Goal: Task Accomplishment & Management: Manage account settings

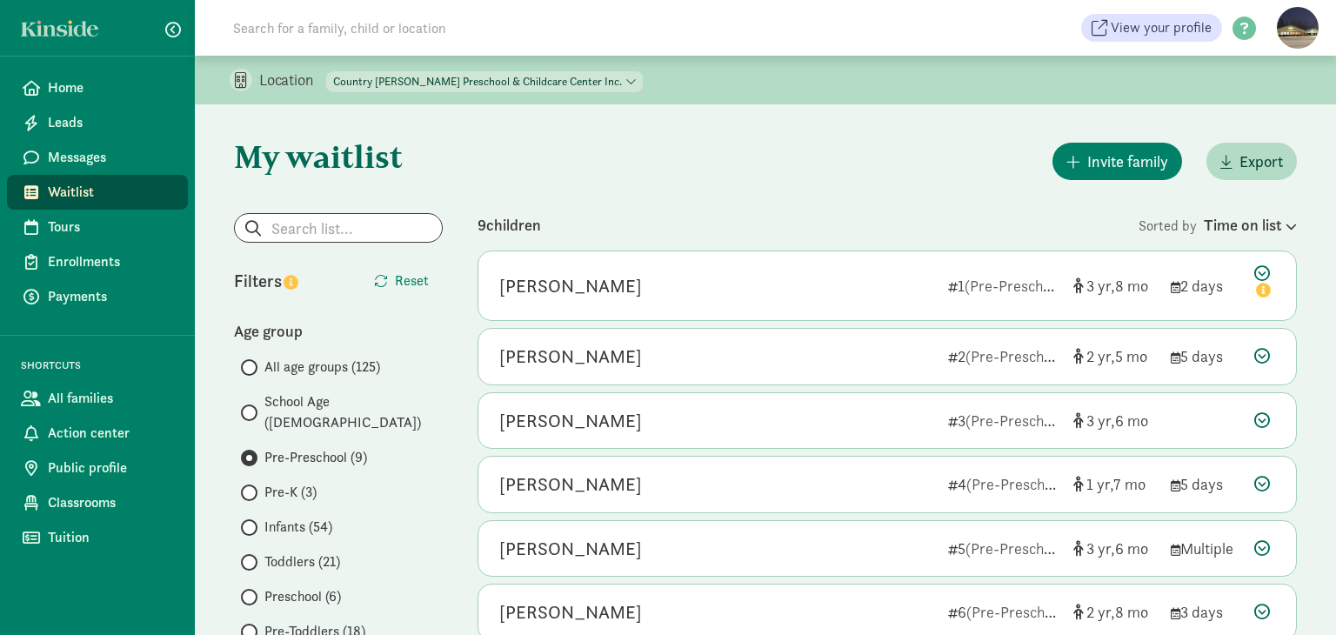
scroll to position [129, 0]
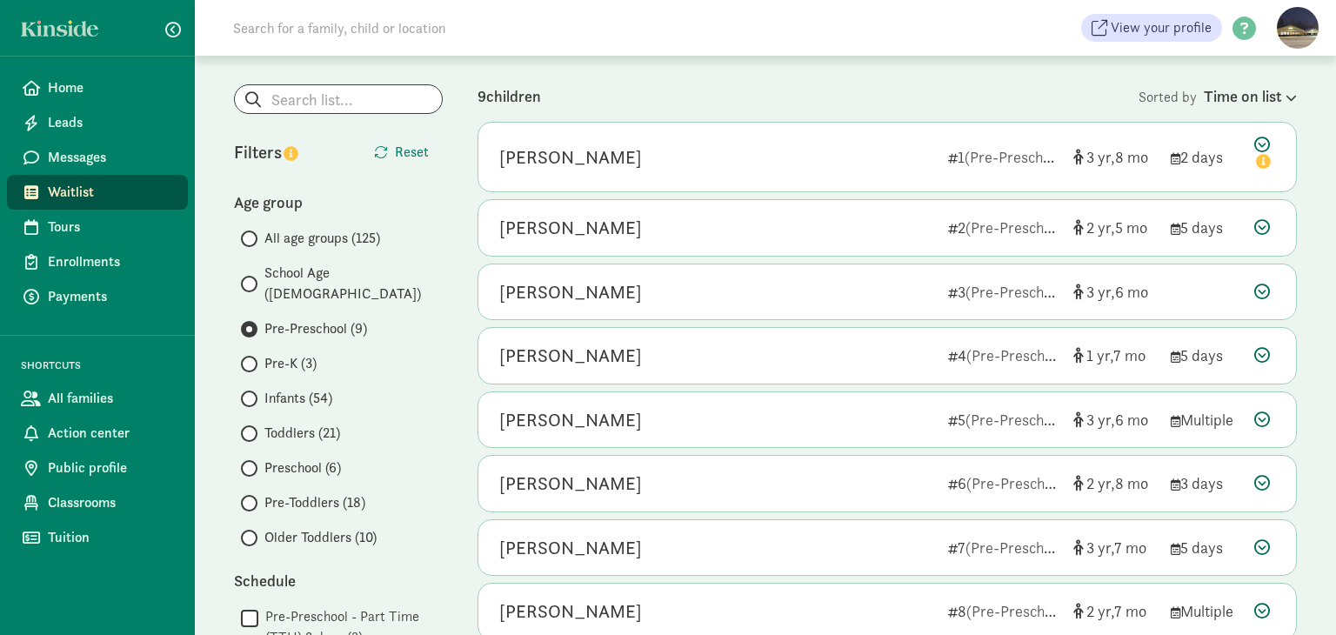
click at [299, 269] on span "School Age ([DEMOGRAPHIC_DATA])" at bounding box center [354, 284] width 178 height 42
click at [252, 278] on input "School Age (4)" at bounding box center [246, 283] width 11 height 11
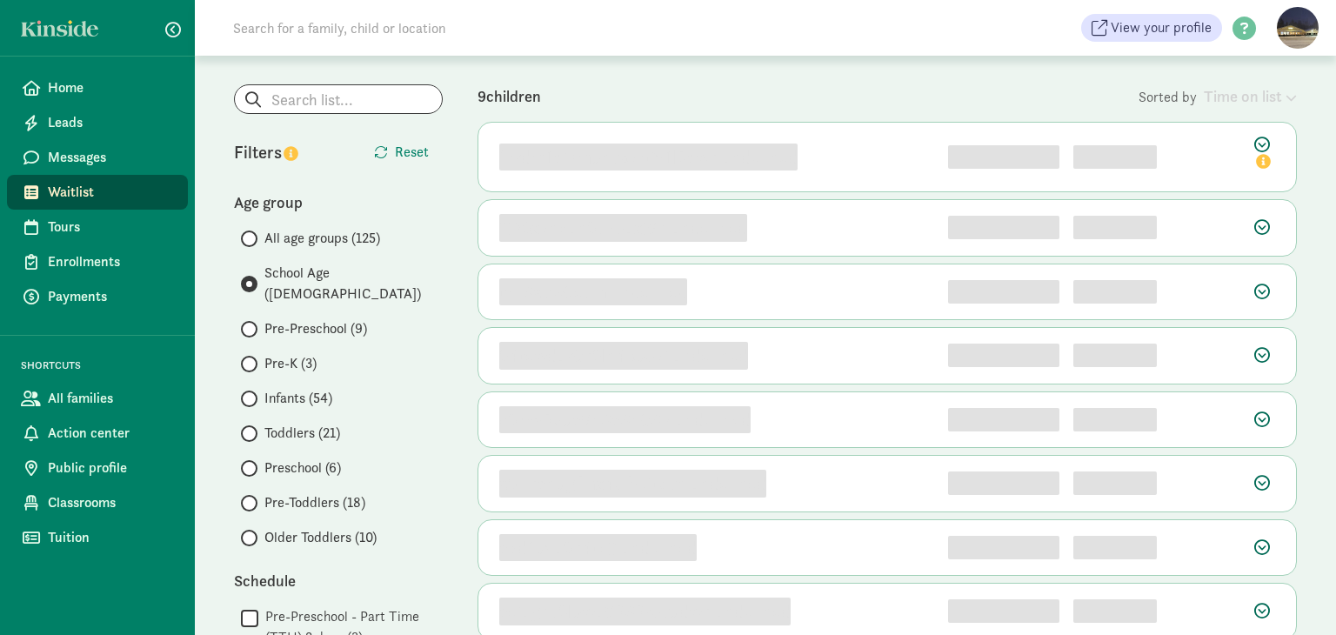
scroll to position [0, 0]
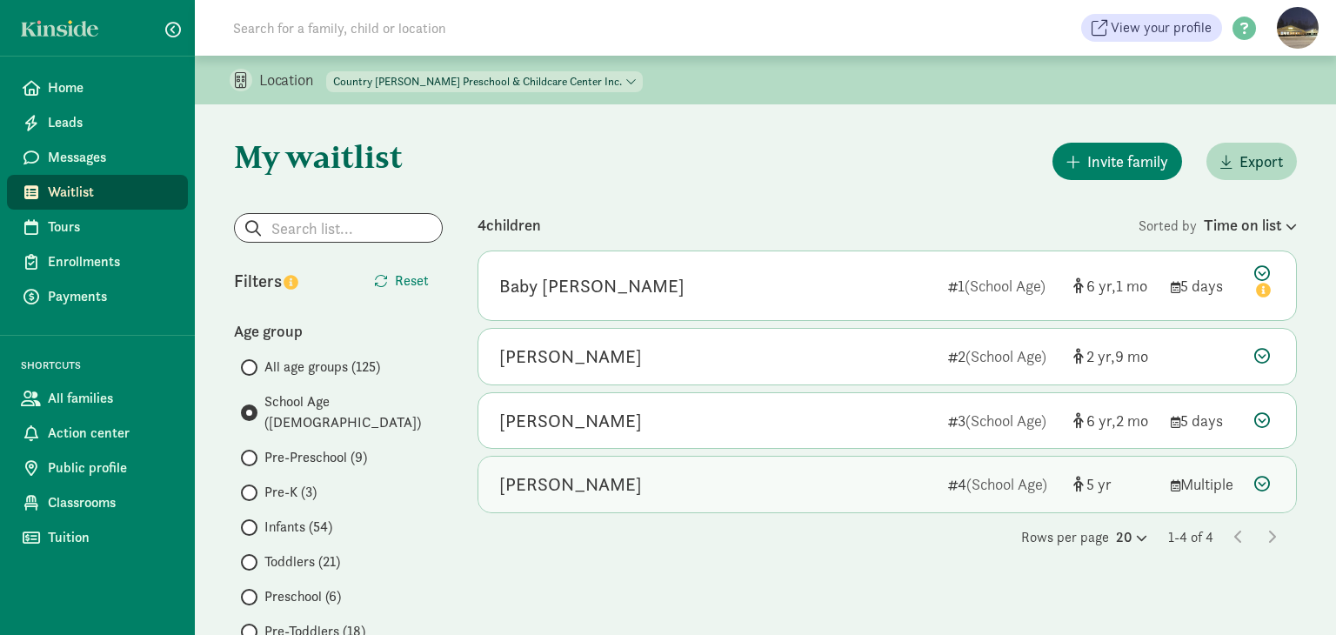
click at [592, 479] on div "Alexandre Freedman" at bounding box center [570, 485] width 143 height 28
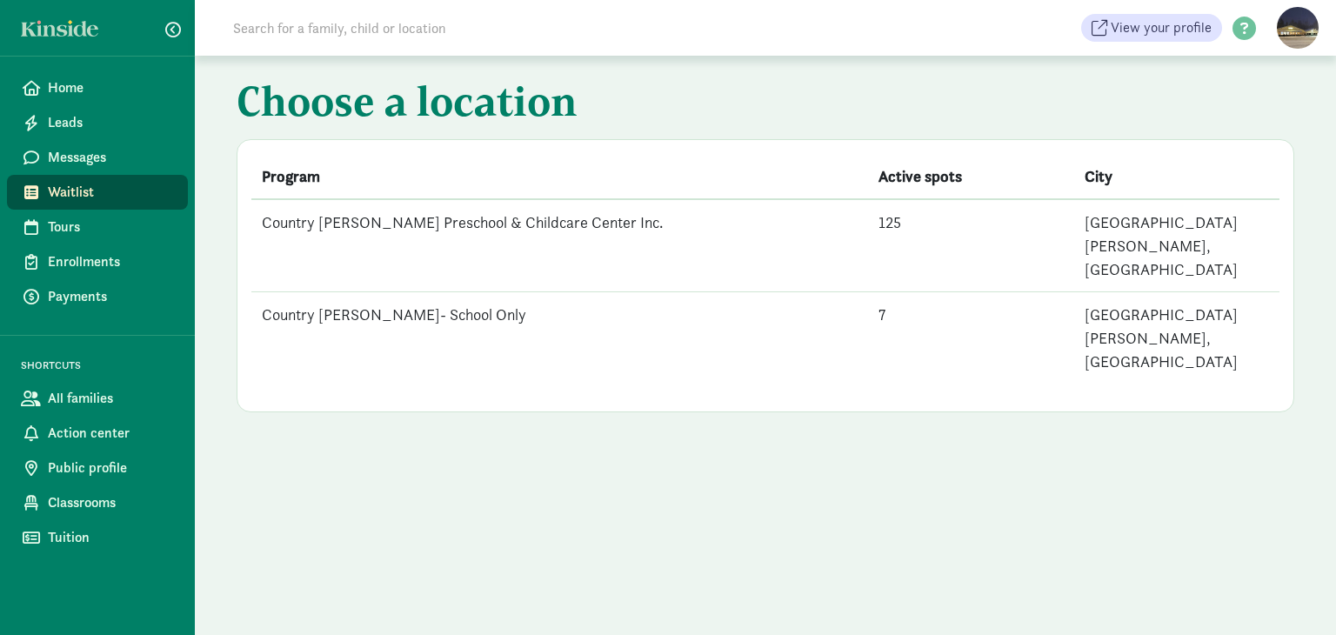
click at [399, 224] on td "Country [PERSON_NAME] Preschool & Childcare Center Inc." at bounding box center [559, 245] width 617 height 93
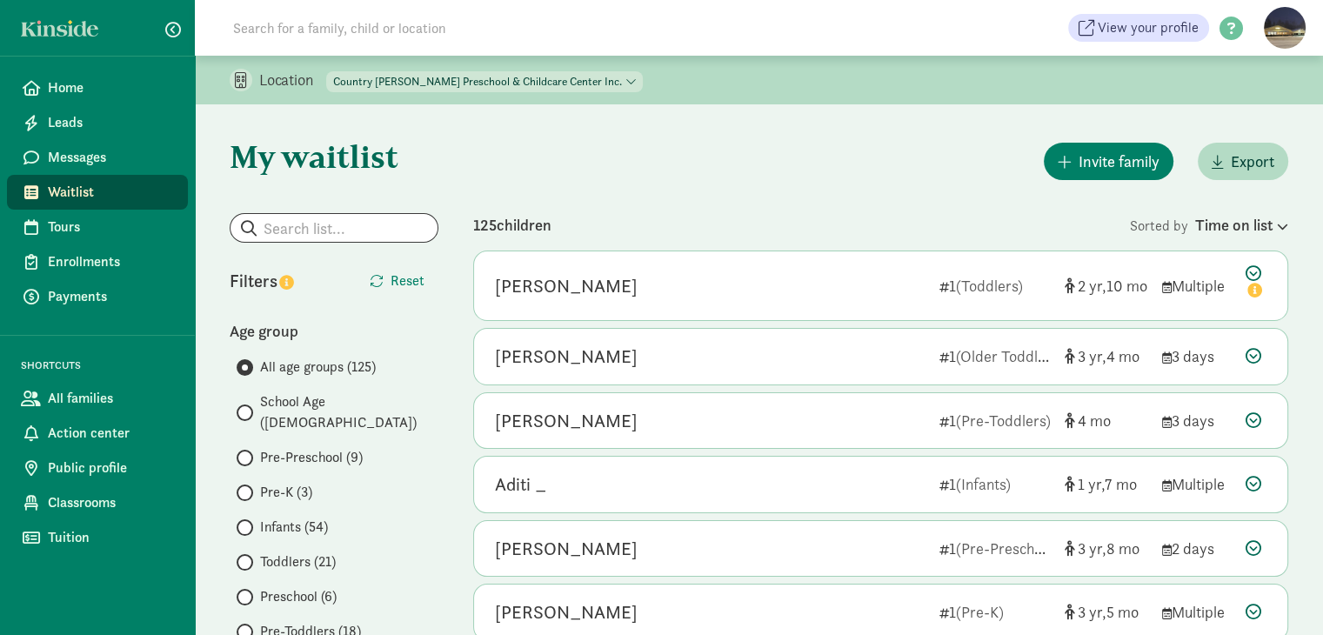
click at [276, 401] on span "School Age ([DEMOGRAPHIC_DATA])" at bounding box center [349, 413] width 178 height 42
click at [248, 407] on input "School Age ([DEMOGRAPHIC_DATA])" at bounding box center [242, 412] width 11 height 11
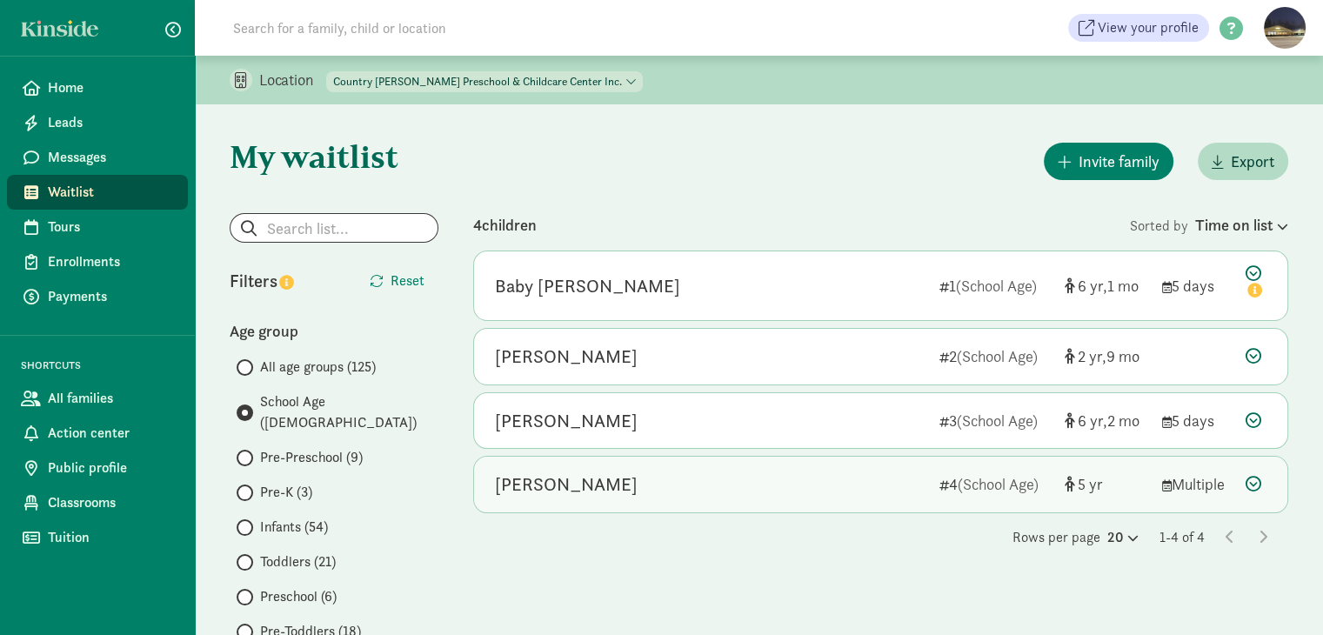
click at [1254, 478] on icon at bounding box center [1254, 484] width 16 height 16
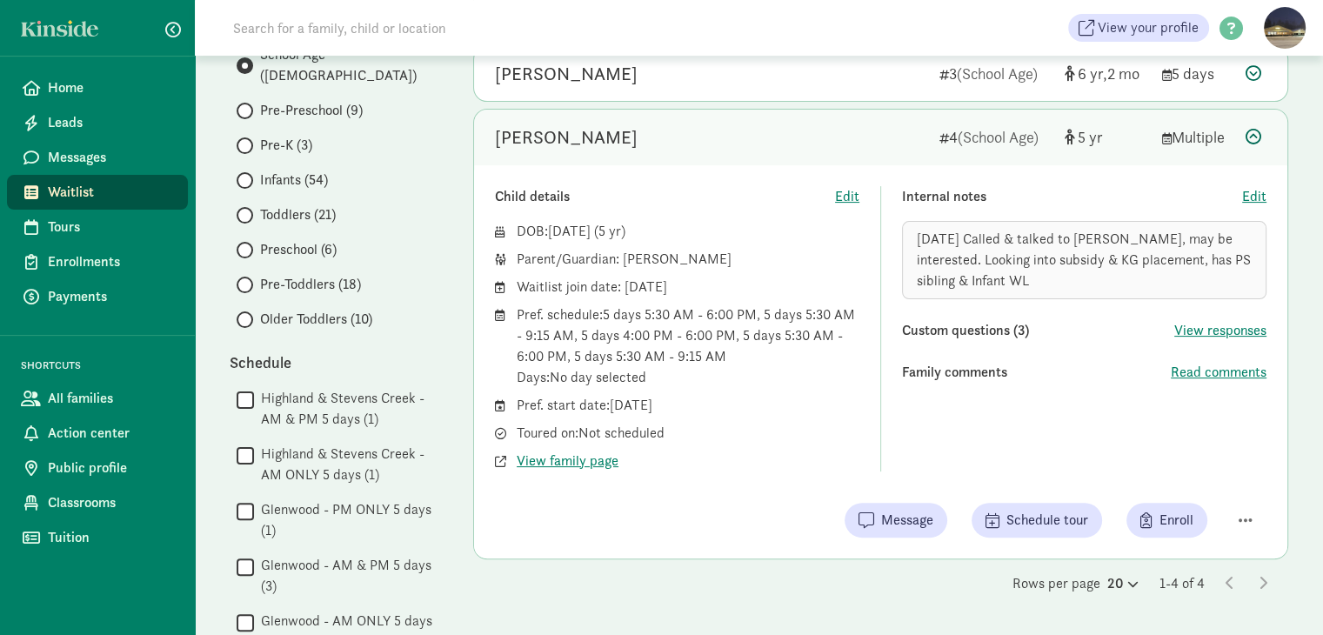
scroll to position [348, 0]
click at [578, 454] on span "View family page" at bounding box center [568, 460] width 102 height 21
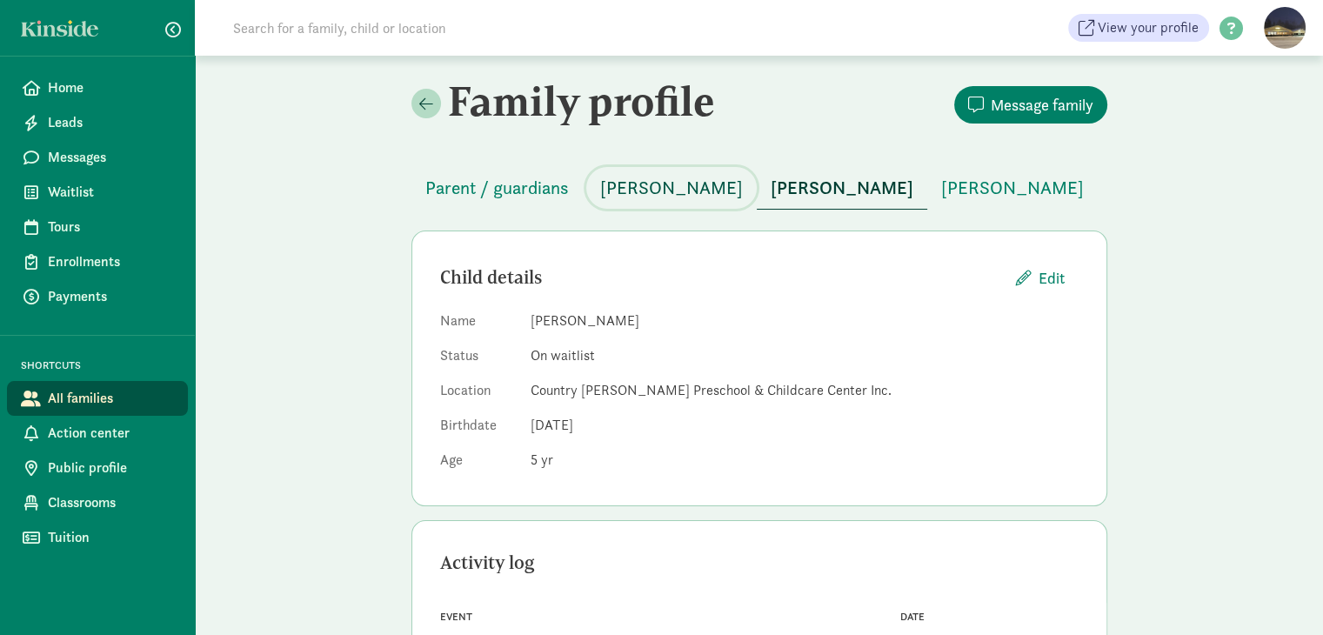
click at [644, 185] on span "[PERSON_NAME]" at bounding box center [671, 188] width 143 height 28
click at [512, 189] on span "Parent / guardians" at bounding box center [497, 188] width 144 height 28
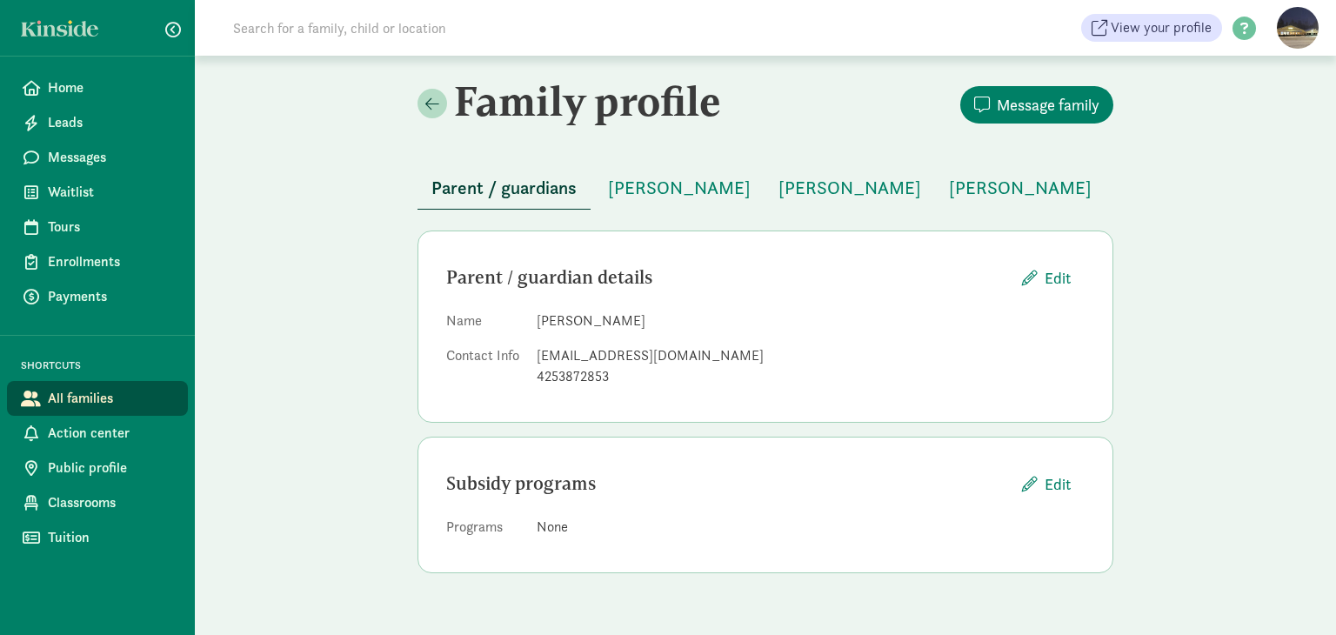
drag, startPoint x: 685, startPoint y: 215, endPoint x: 727, endPoint y: 305, distance: 100.0
drag, startPoint x: 727, startPoint y: 305, endPoint x: 710, endPoint y: 193, distance: 113.6
click at [710, 193] on span "[PERSON_NAME]" at bounding box center [679, 188] width 143 height 28
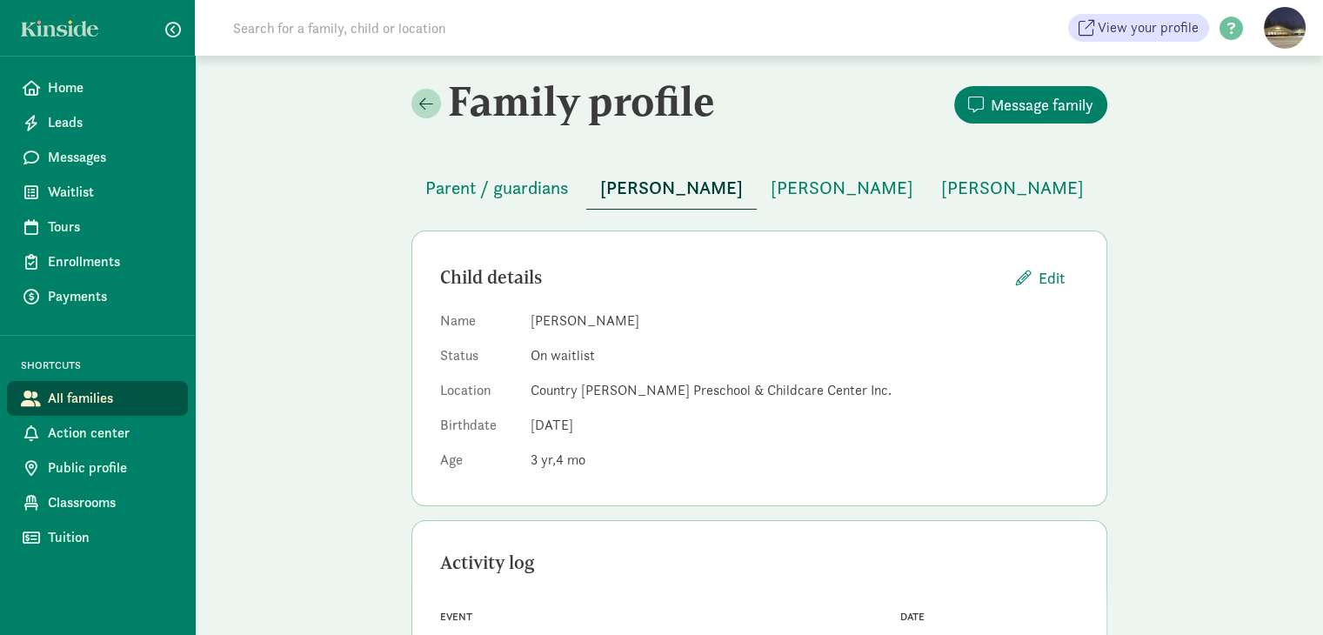
drag, startPoint x: 755, startPoint y: 567, endPoint x: 689, endPoint y: 675, distance: 126.5
drag, startPoint x: 689, startPoint y: 675, endPoint x: 1195, endPoint y: 240, distance: 666.9
click at [1195, 240] on div "Family profile Message family Parent / guardians Roman Freedman Alexandre Freed…" at bounding box center [759, 505] width 1129 height 899
click at [865, 184] on span "[PERSON_NAME]" at bounding box center [842, 188] width 143 height 28
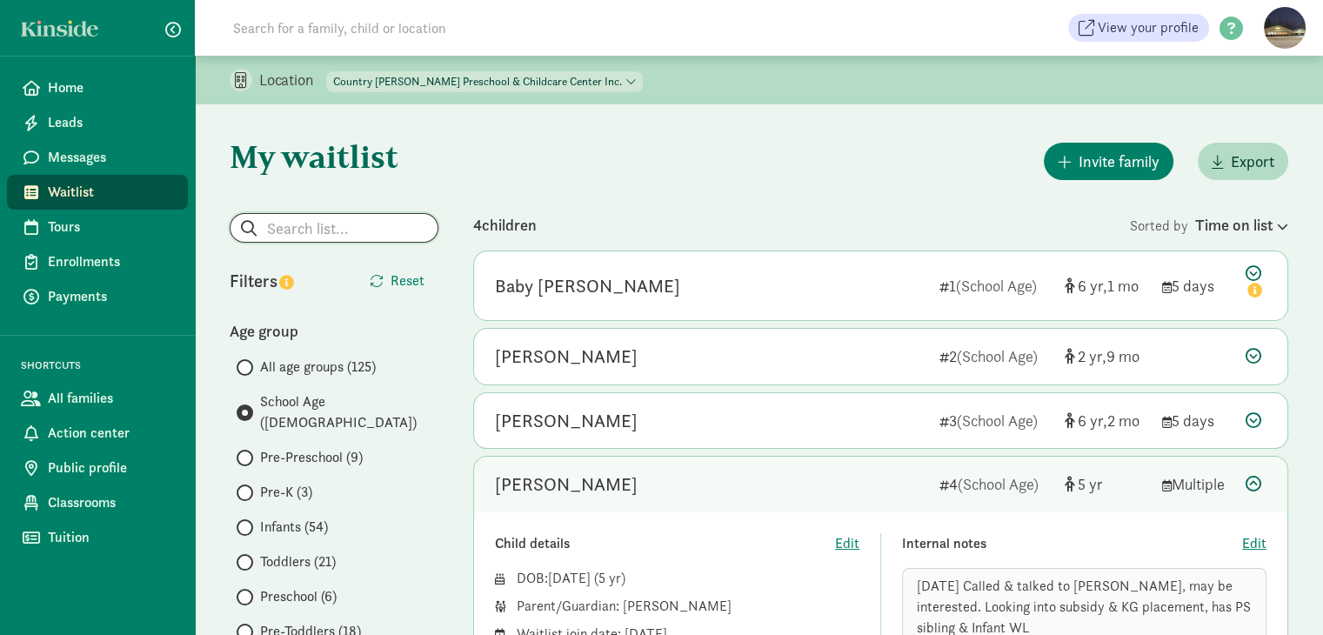
click at [306, 228] on input "search" at bounding box center [334, 228] width 207 height 28
type input "m"
radio input "true"
radio input "false"
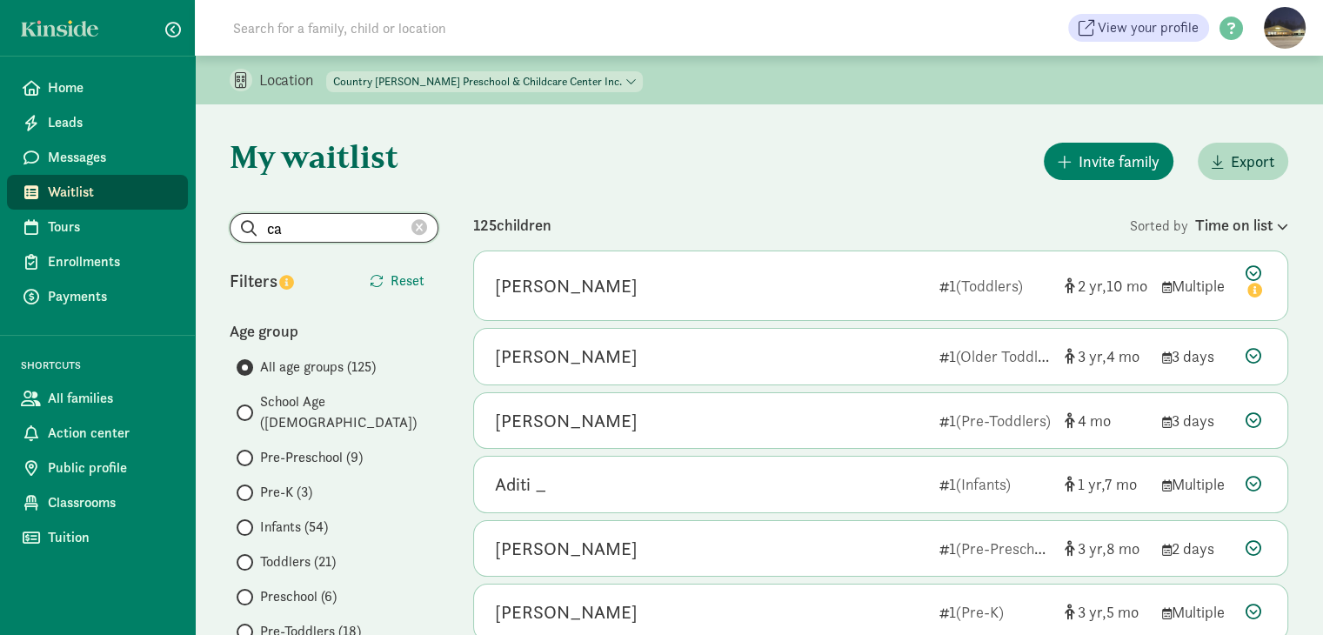
type input "c"
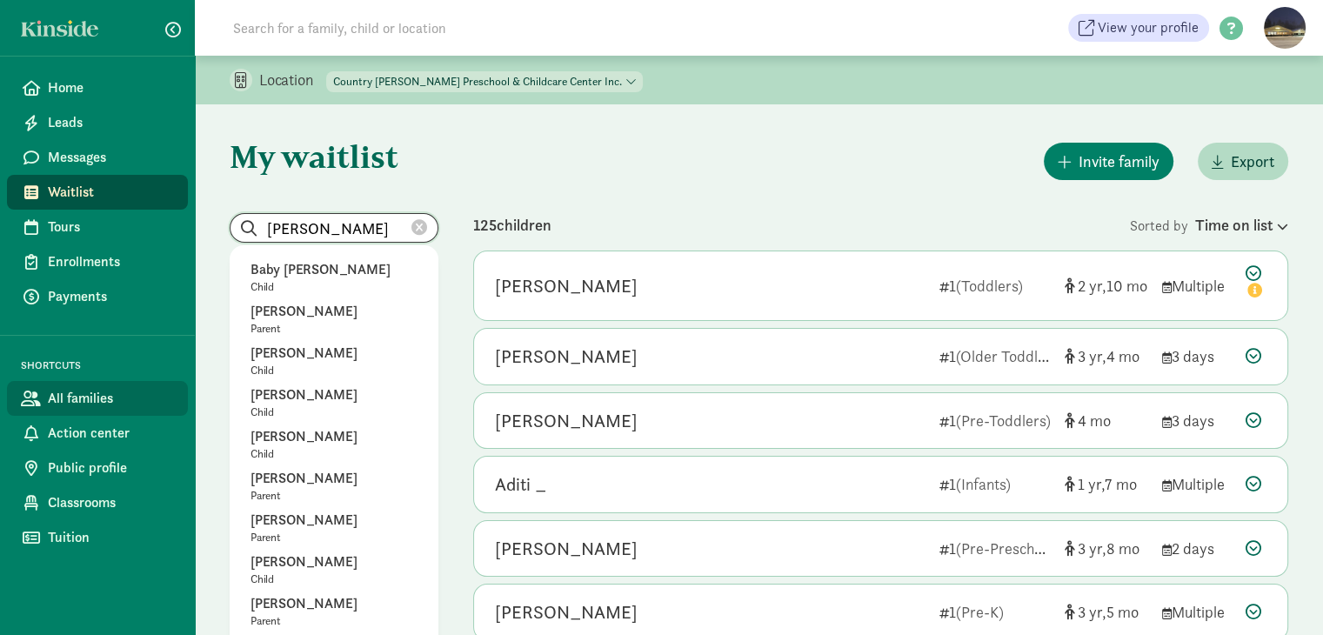
type input "[PERSON_NAME]"
click at [88, 396] on span "All families" at bounding box center [111, 398] width 126 height 21
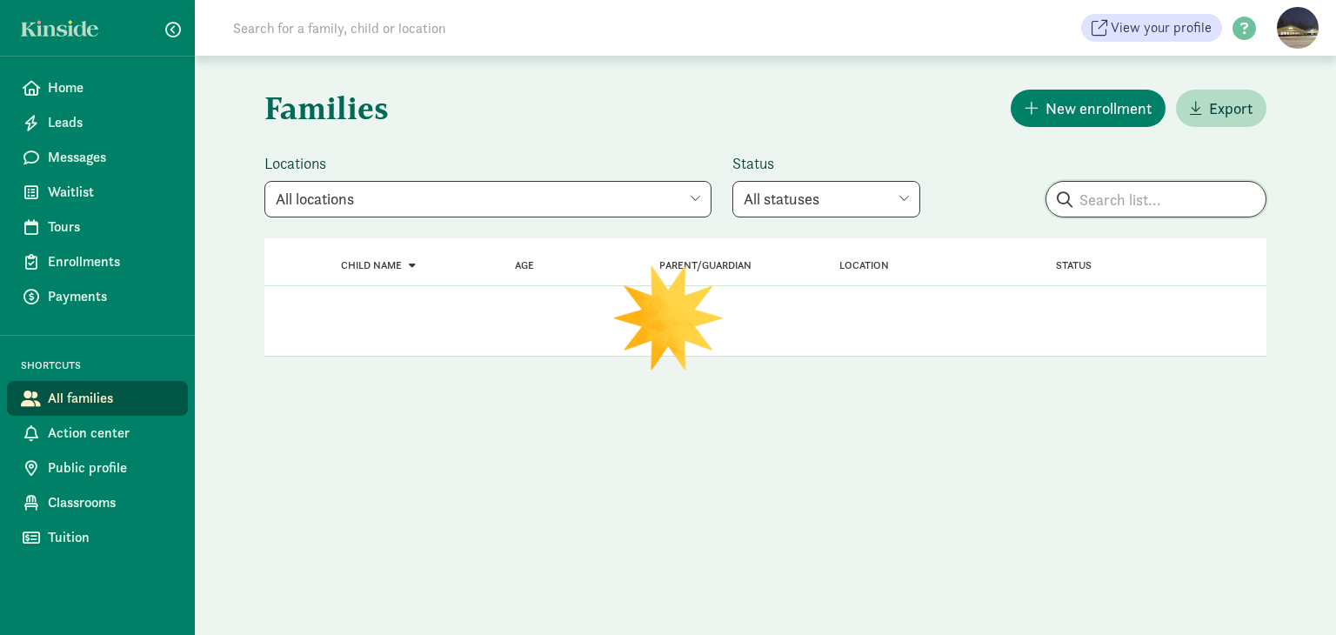
click at [1180, 206] on input "search" at bounding box center [1156, 199] width 219 height 35
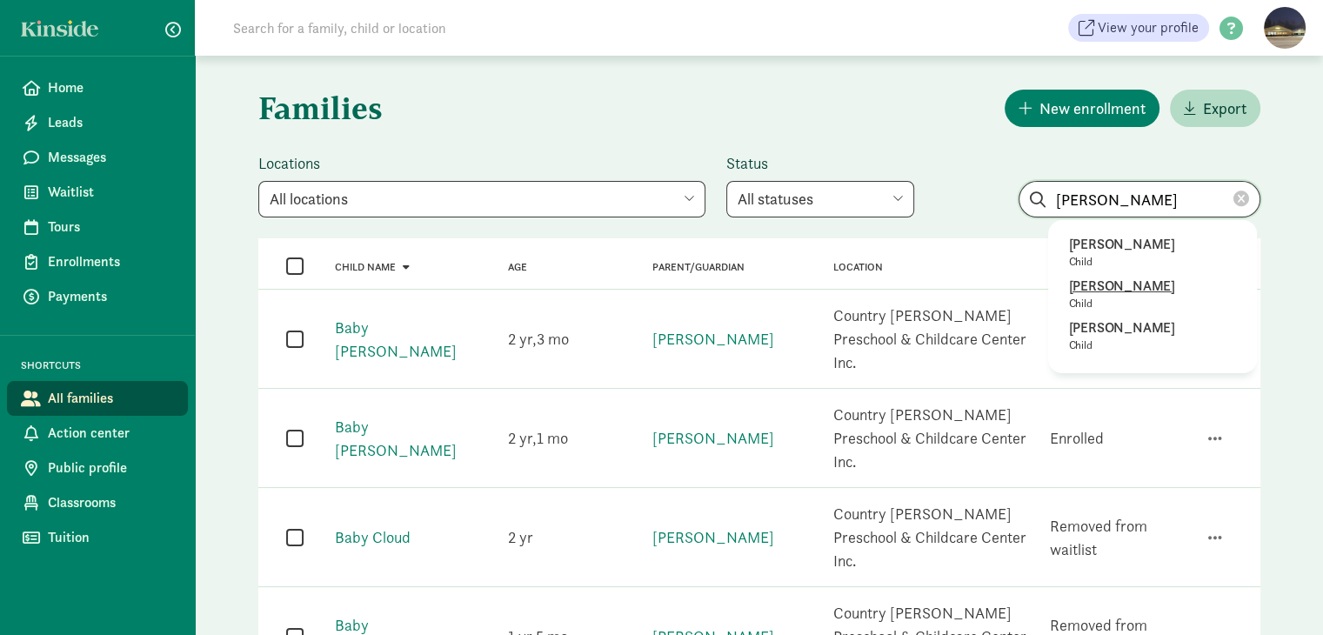
type input "[PERSON_NAME]"
click at [1108, 288] on p "[PERSON_NAME]" at bounding box center [1152, 286] width 167 height 21
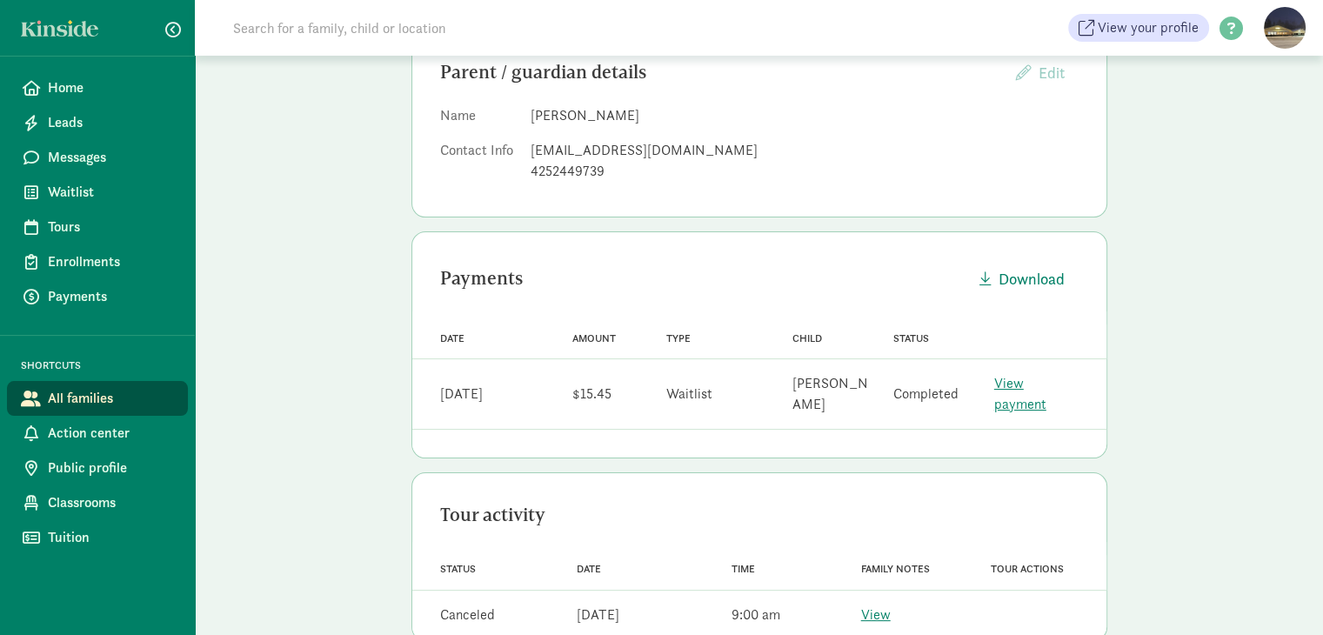
scroll to position [25, 0]
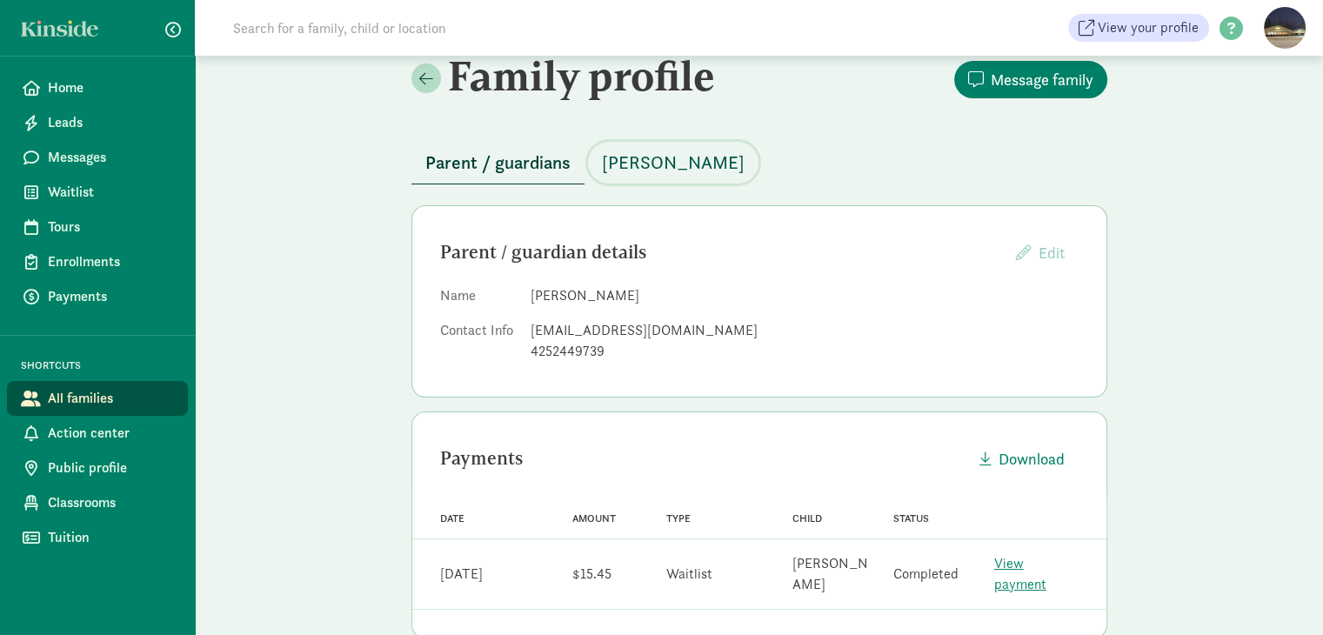
click at [681, 165] on span "[PERSON_NAME]" at bounding box center [673, 163] width 143 height 28
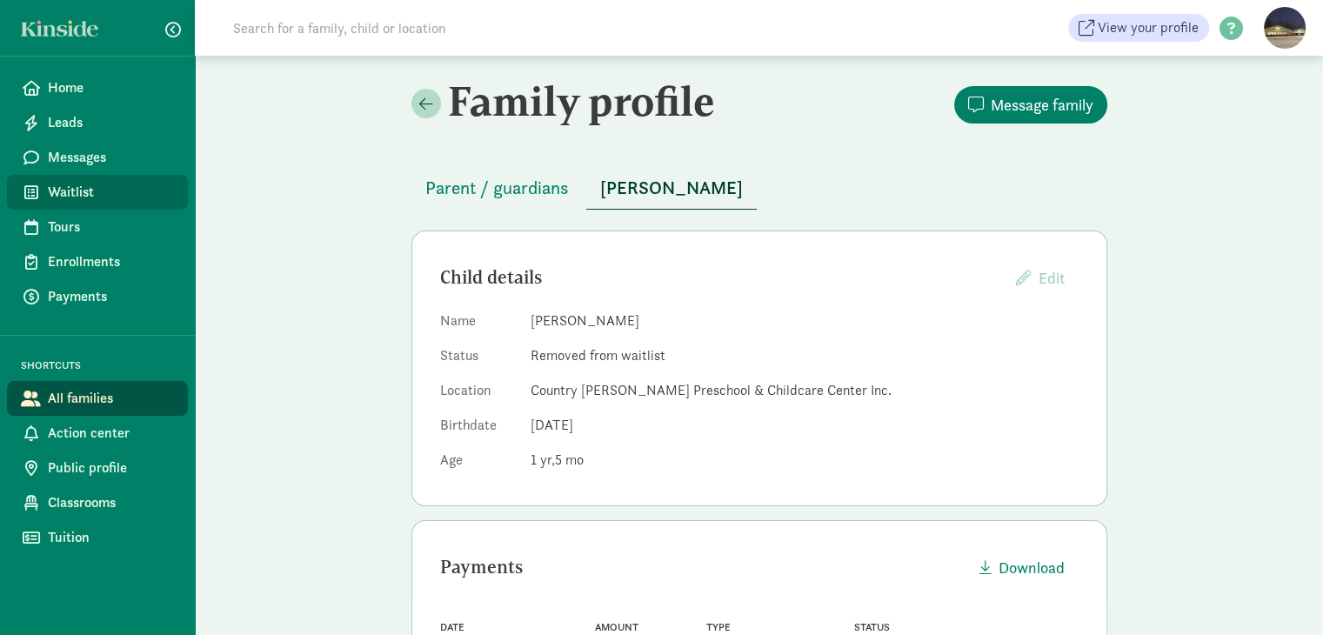
click at [71, 187] on span "Waitlist" at bounding box center [111, 192] width 126 height 21
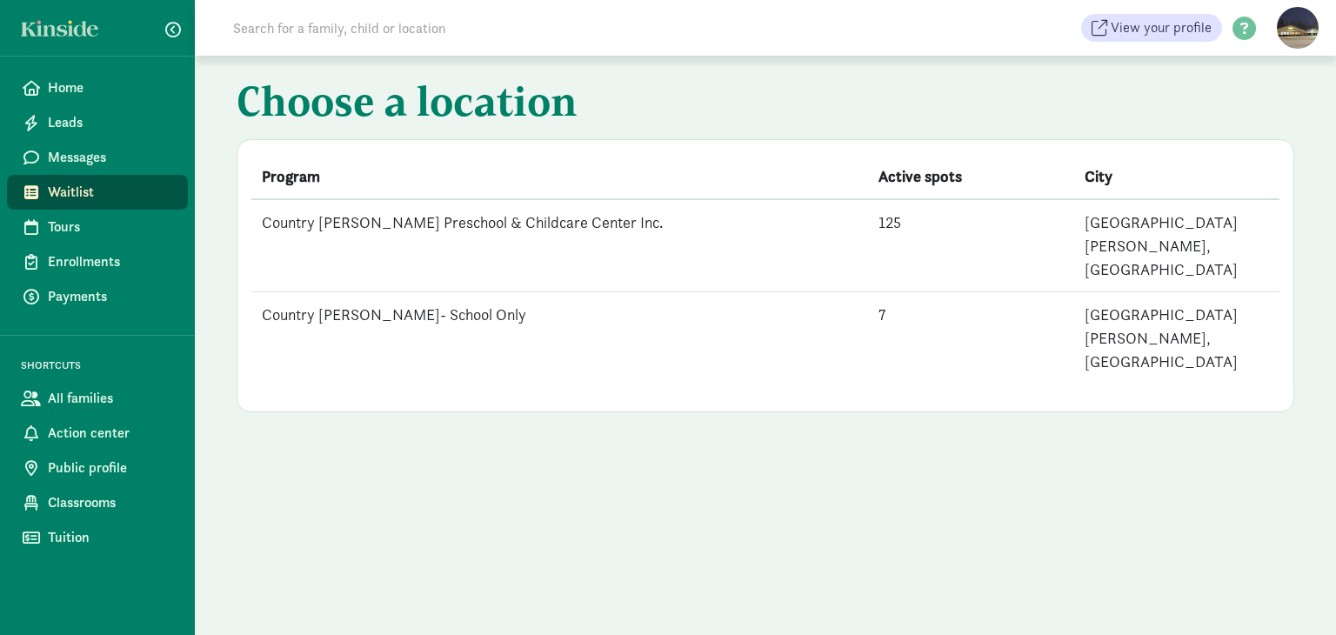
click at [441, 215] on td "Country [PERSON_NAME] Preschool & Childcare Center Inc." at bounding box center [559, 245] width 617 height 93
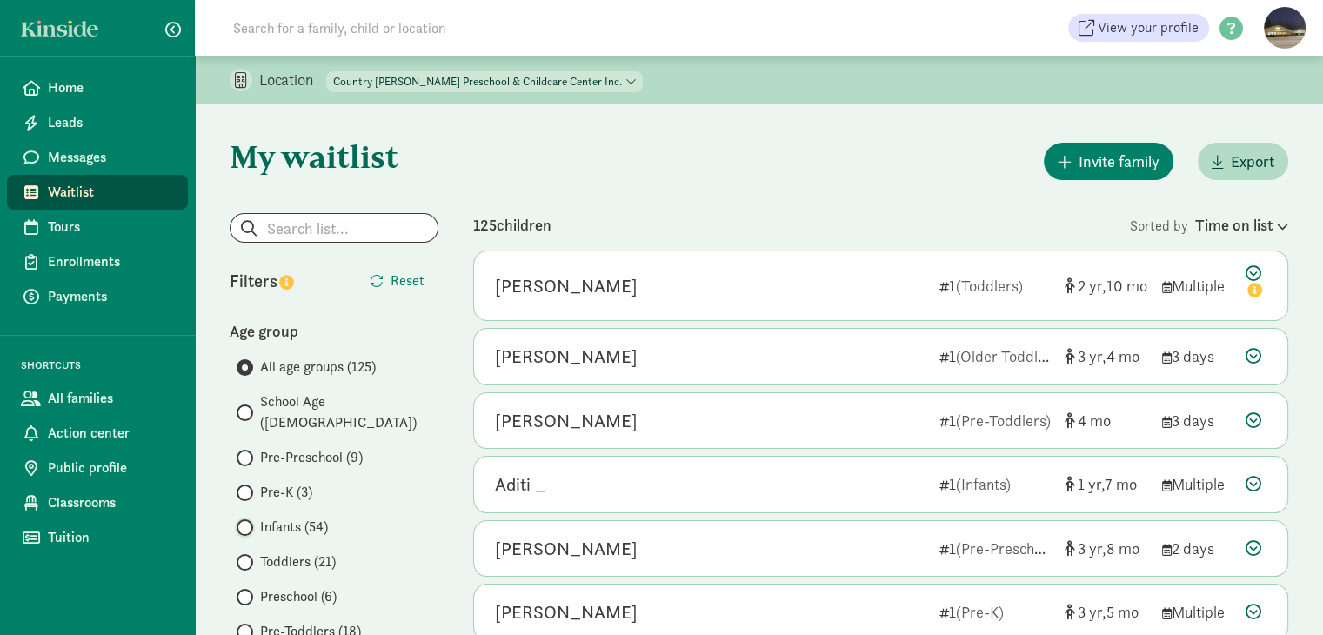
click at [245, 522] on input "Infants (54)" at bounding box center [242, 527] width 11 height 11
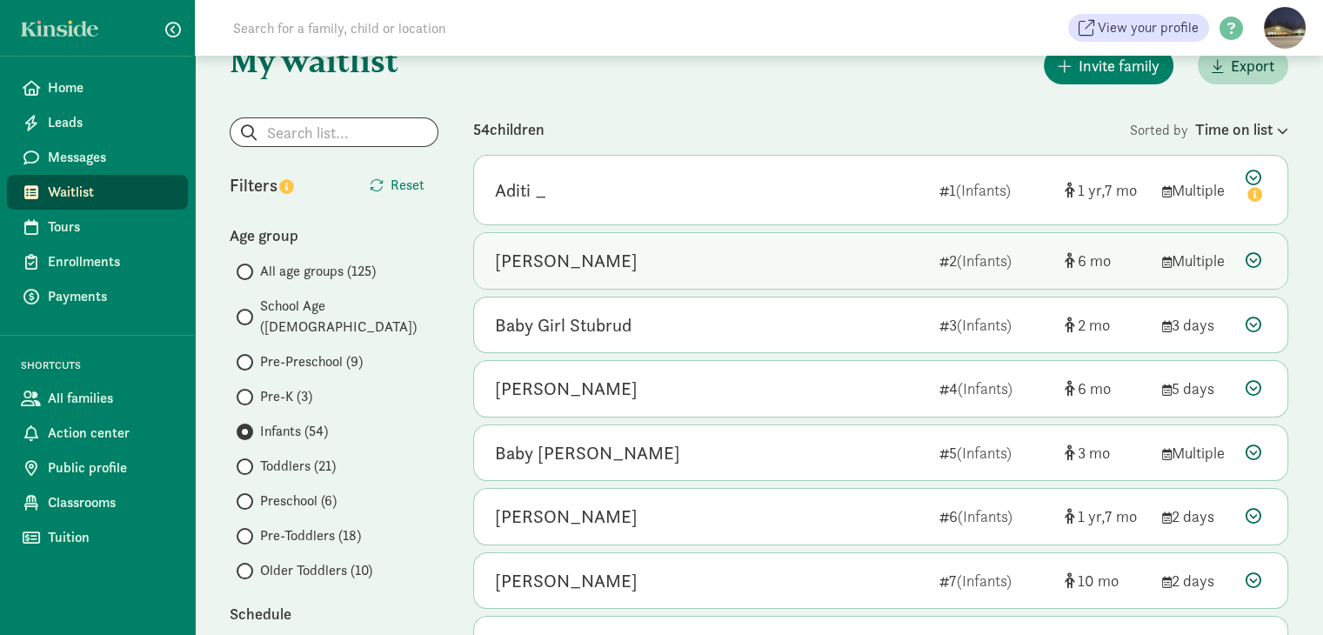
scroll to position [92, 0]
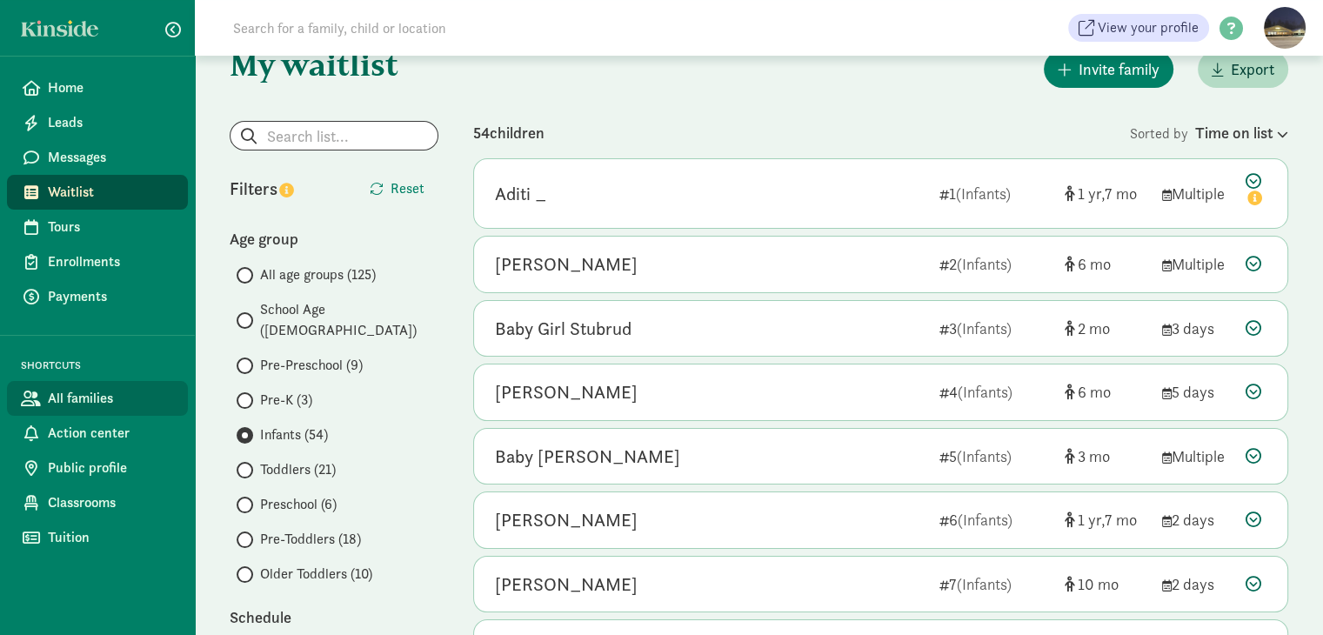
click at [77, 399] on span "All families" at bounding box center [111, 398] width 126 height 21
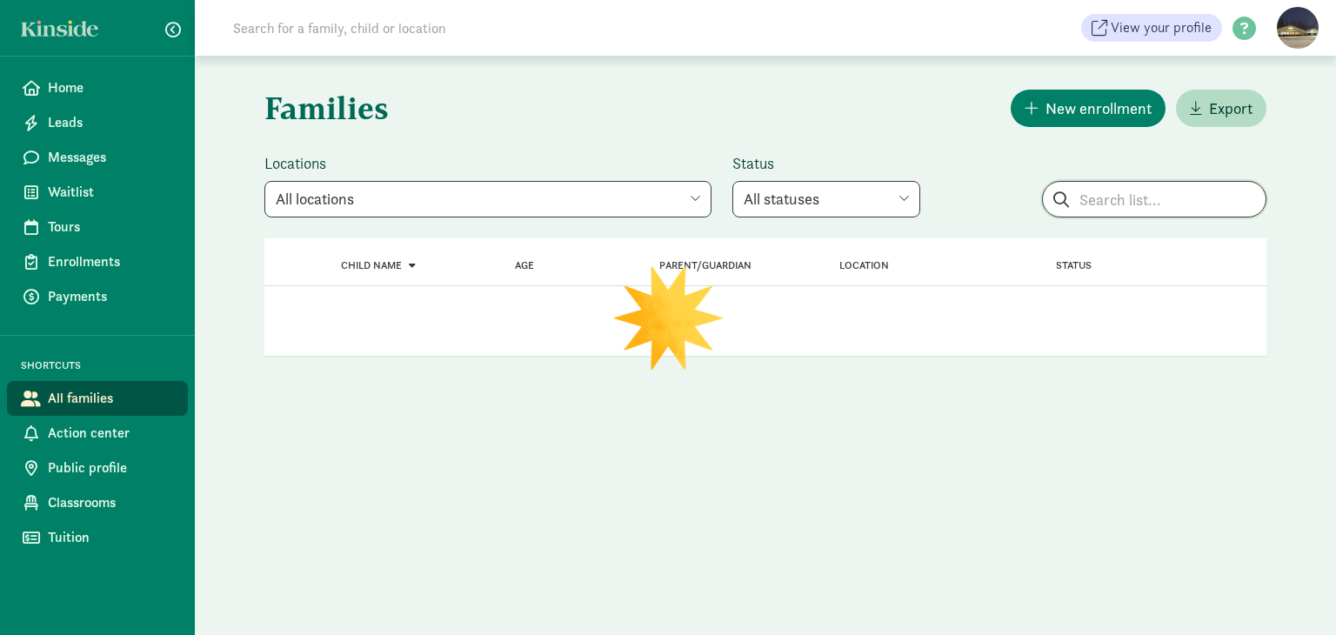
click at [1144, 205] on input "search" at bounding box center [1154, 199] width 223 height 35
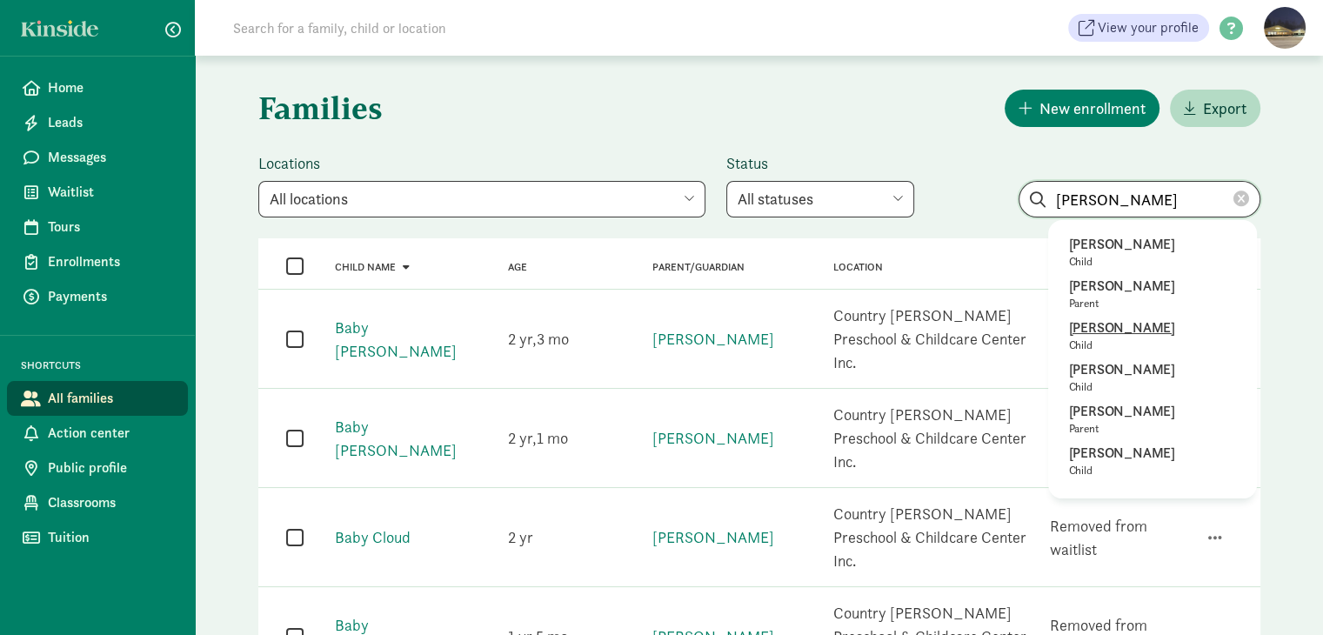
type input "[PERSON_NAME]"
click at [1129, 326] on p "[PERSON_NAME]" at bounding box center [1152, 328] width 167 height 21
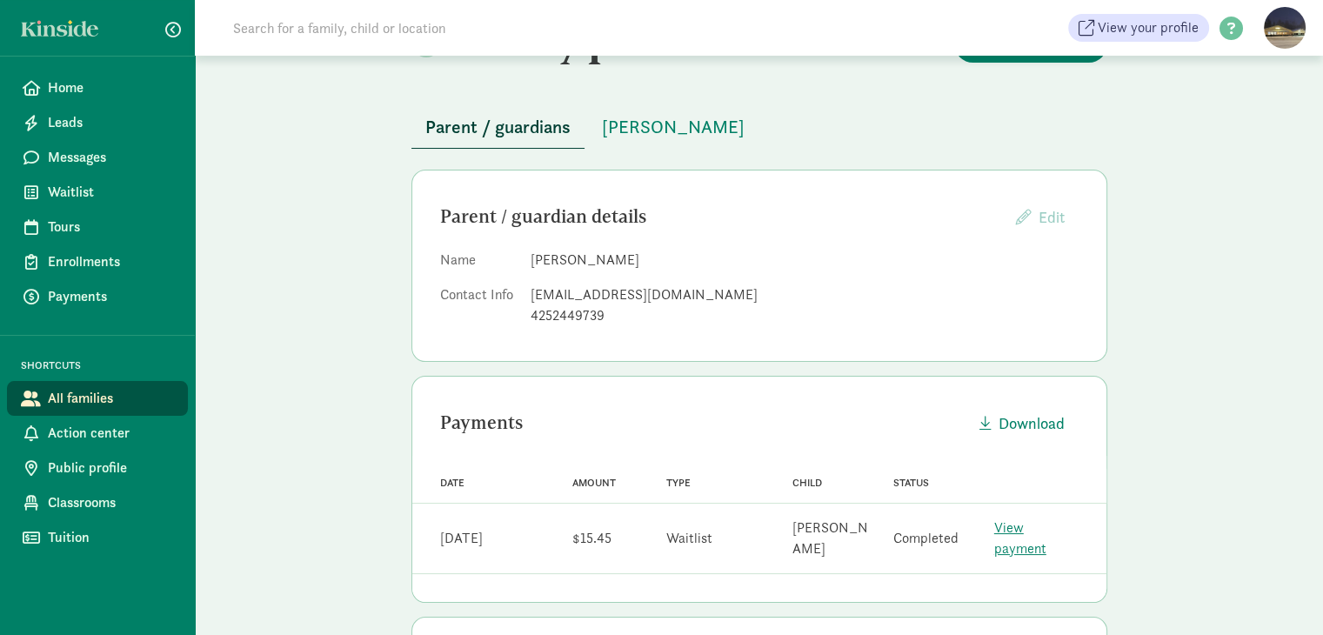
scroll to position [7, 0]
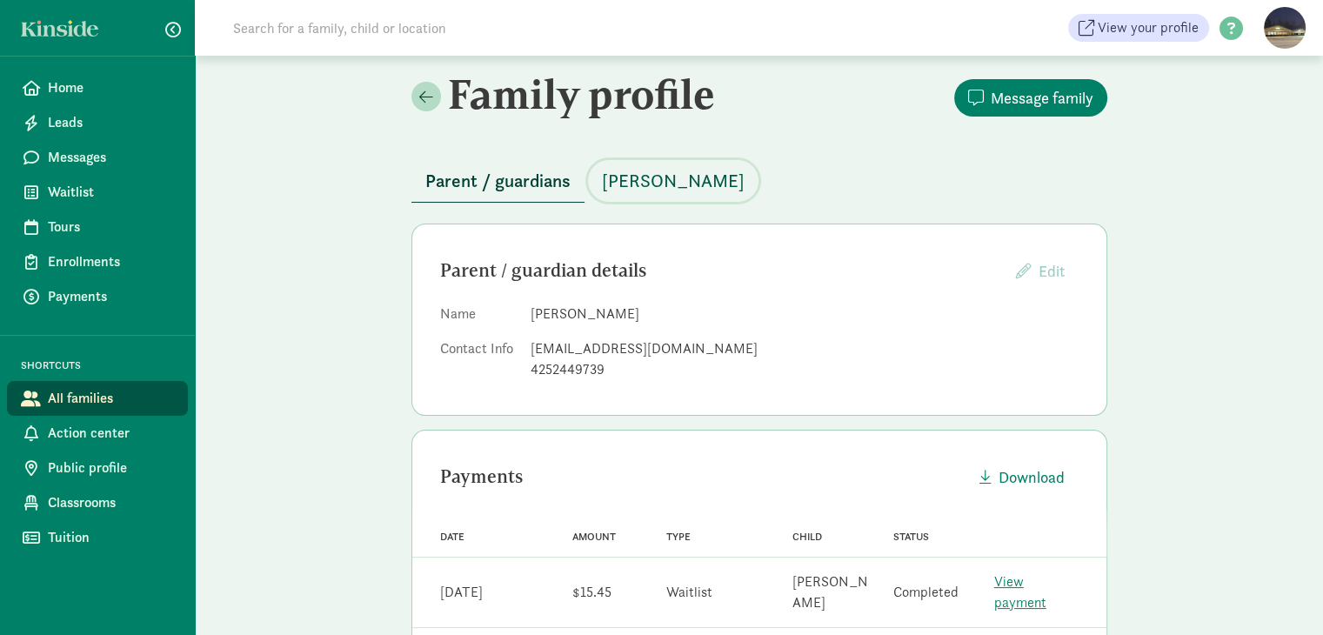
click at [623, 174] on span "[PERSON_NAME]" at bounding box center [673, 181] width 143 height 28
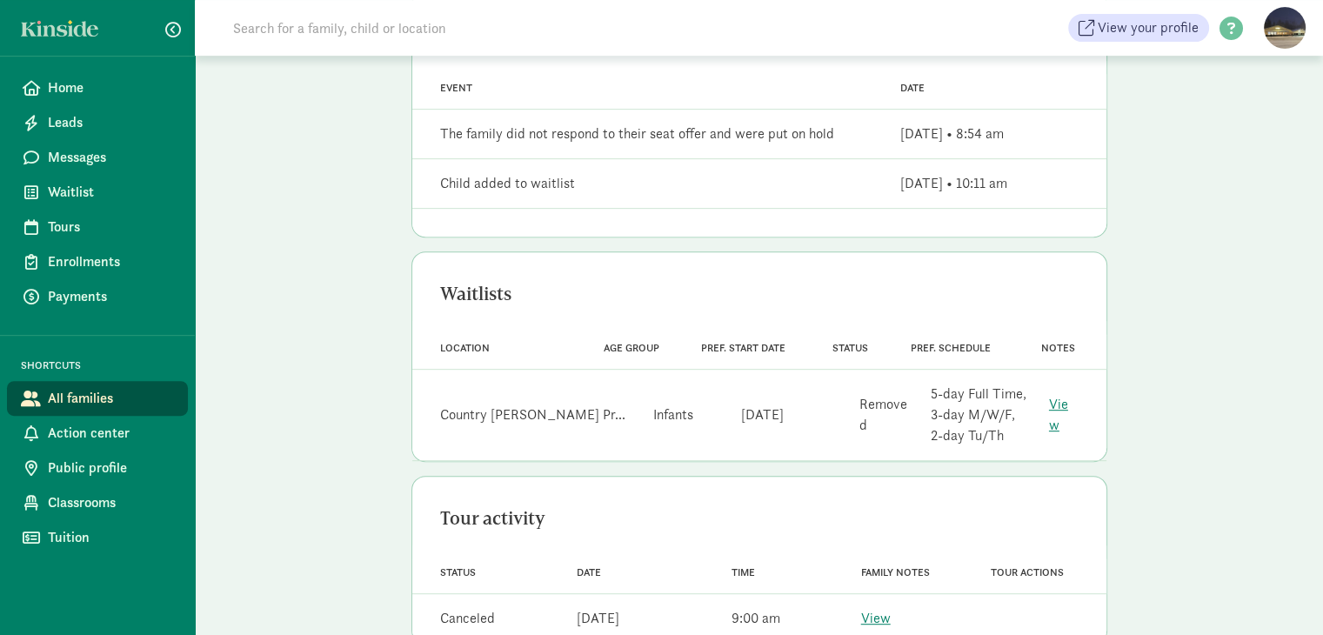
scroll to position [790, 0]
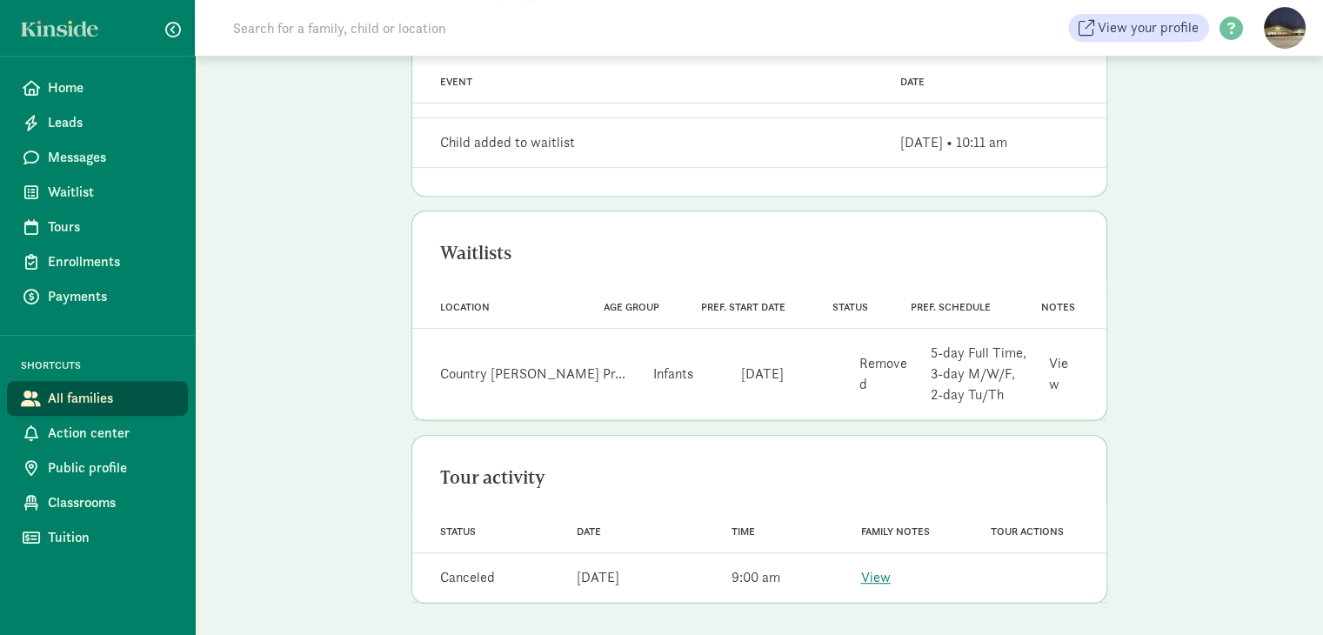
click at [1063, 376] on link "View" at bounding box center [1058, 373] width 19 height 39
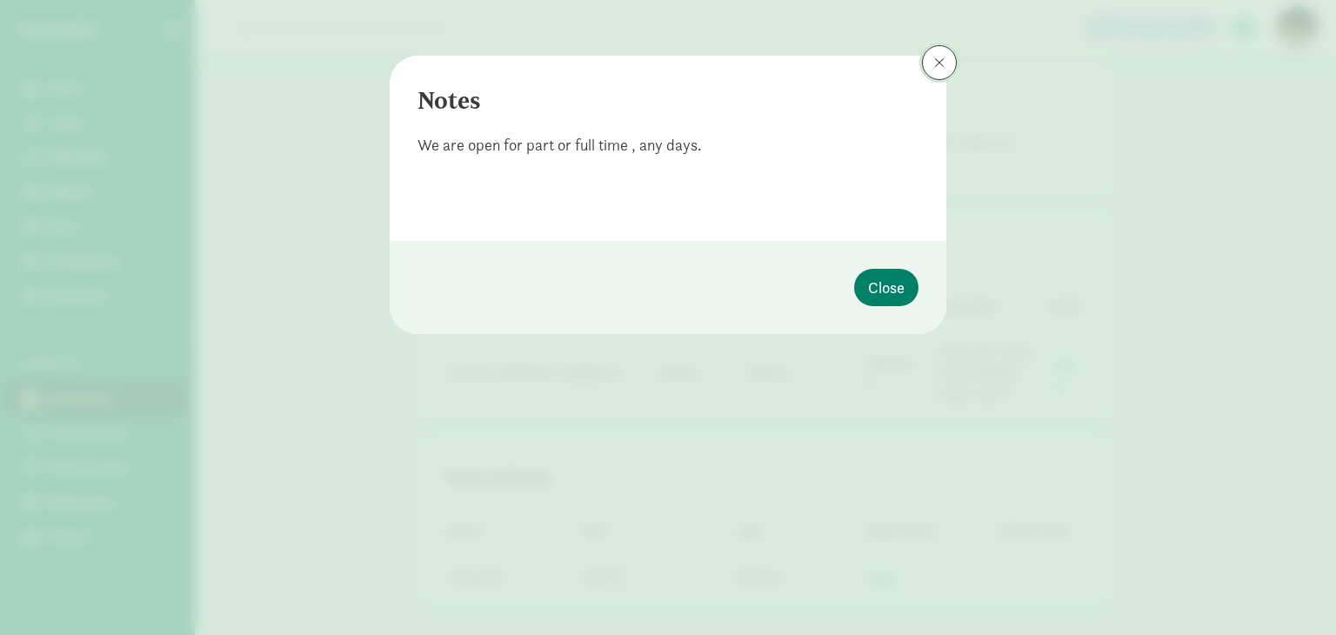
click at [944, 66] on span at bounding box center [939, 63] width 10 height 14
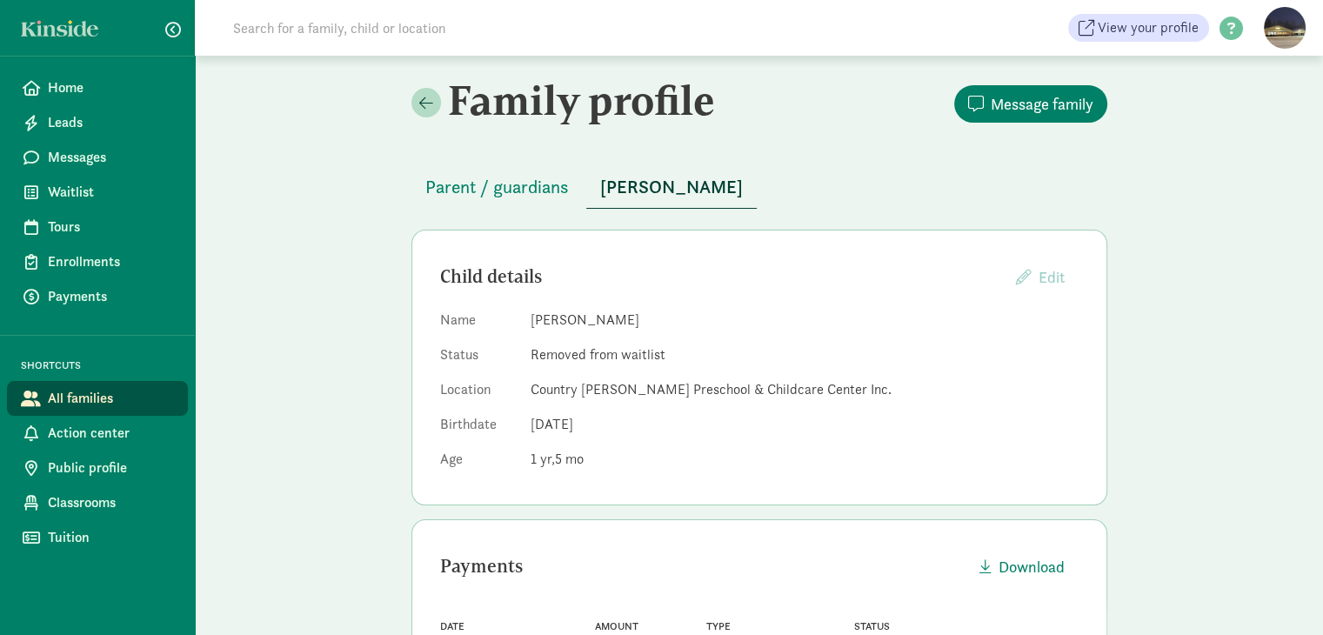
scroll to position [0, 0]
click at [524, 189] on span "Parent / guardians" at bounding box center [497, 188] width 144 height 28
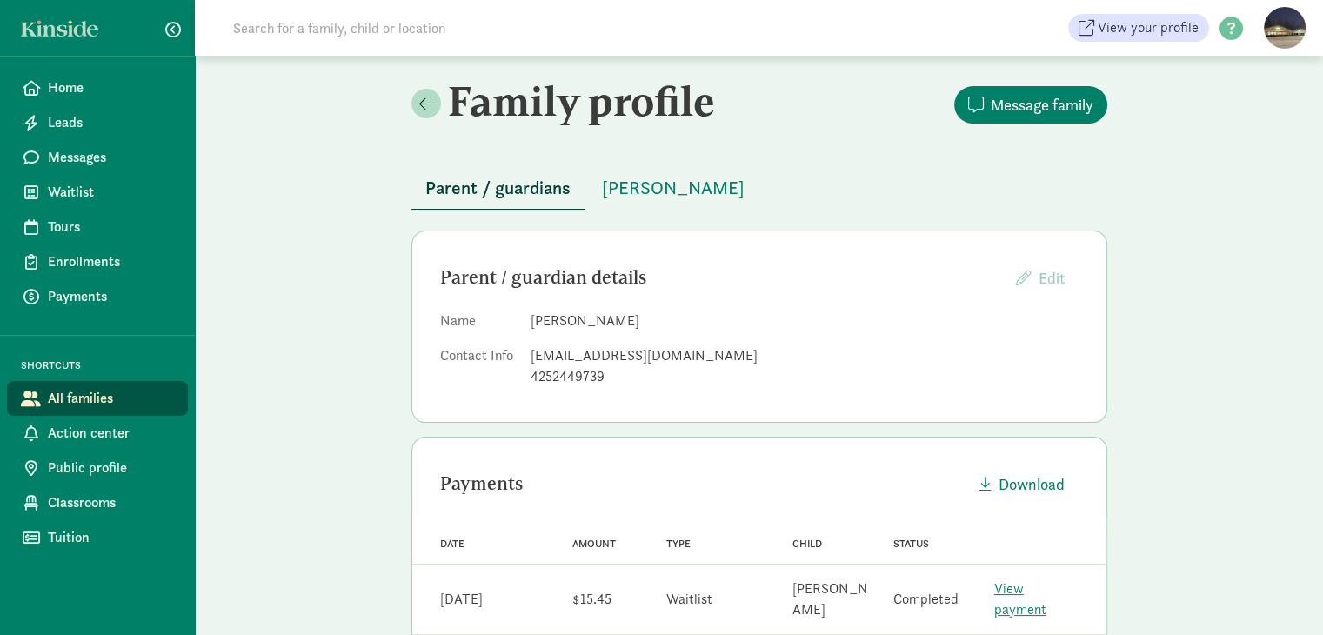
scroll to position [7, 0]
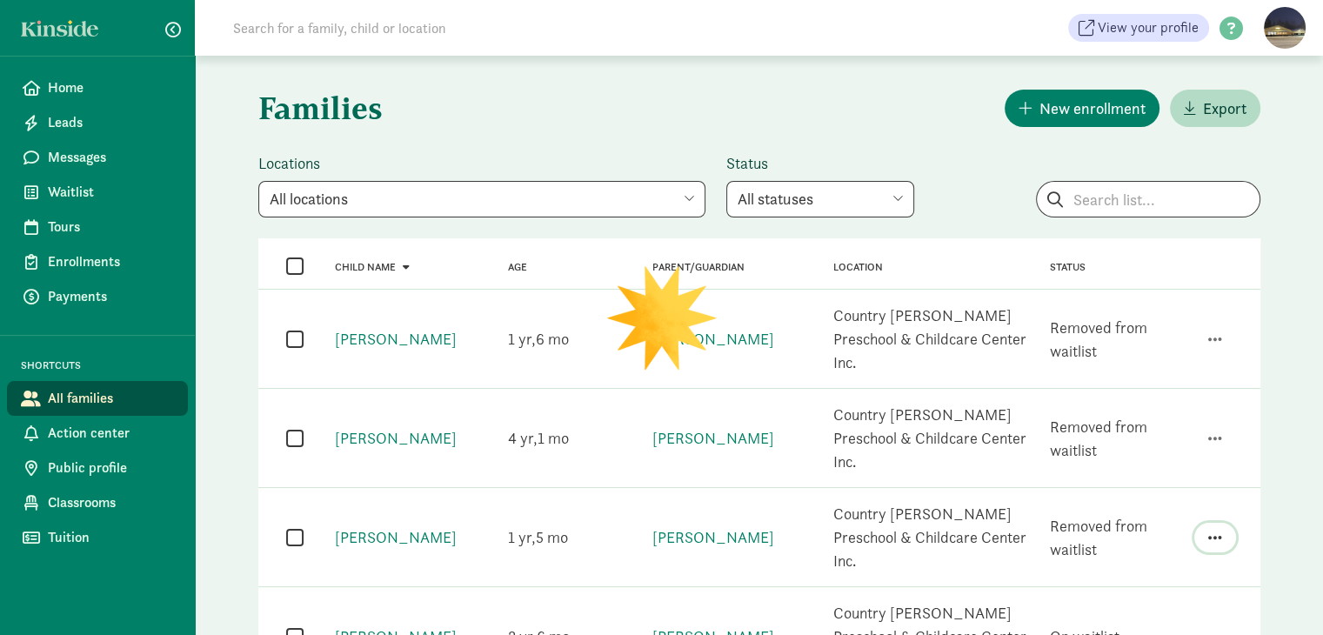
click at [1209, 530] on span "button" at bounding box center [1216, 538] width 14 height 16
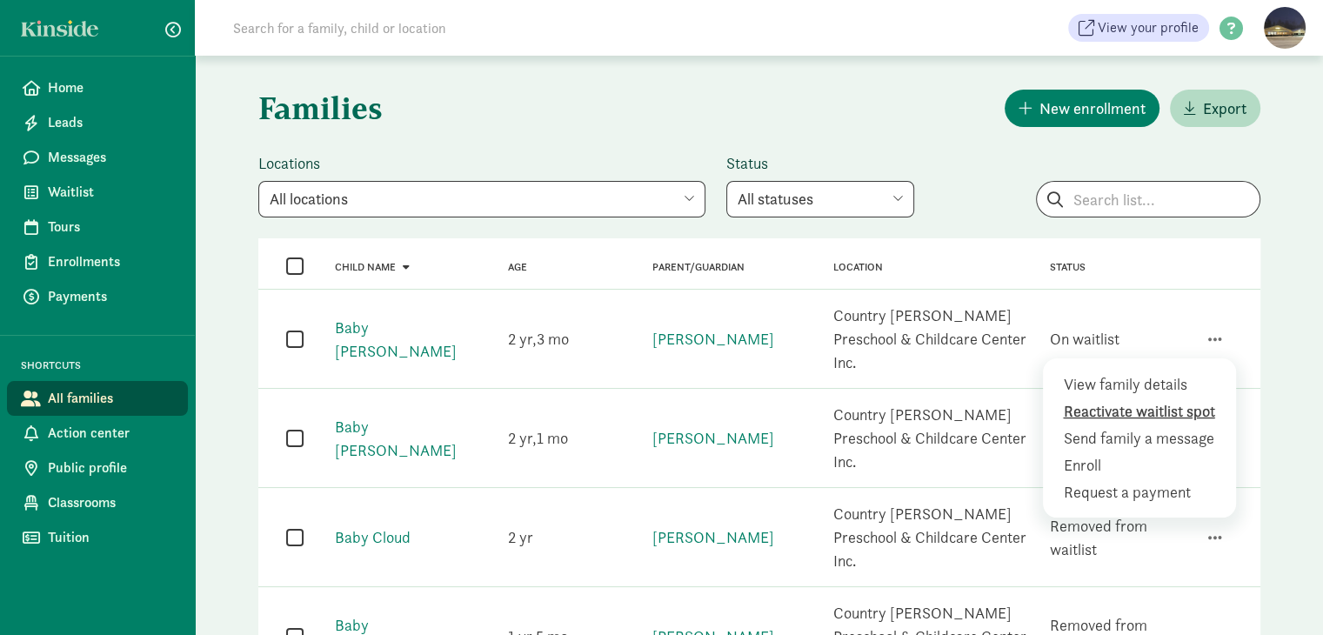
click at [1135, 426] on div "Reactivate waitlist spot" at bounding box center [1143, 437] width 159 height 23
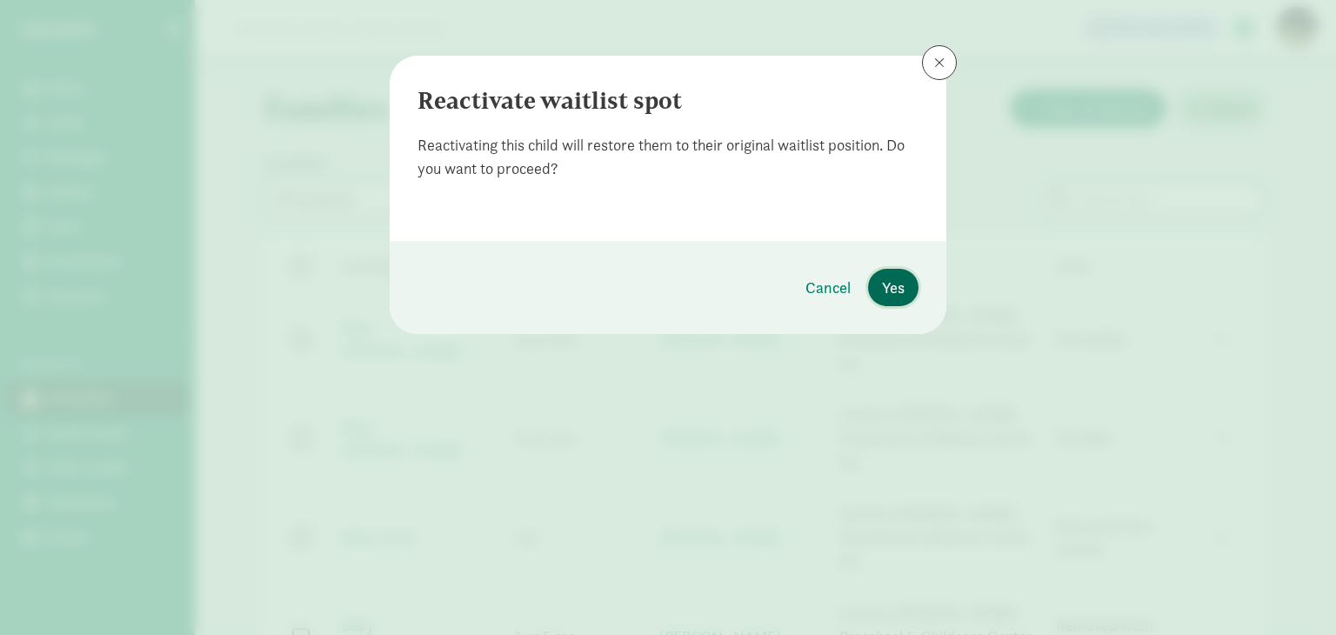
click at [901, 281] on span "Yes" at bounding box center [893, 287] width 23 height 23
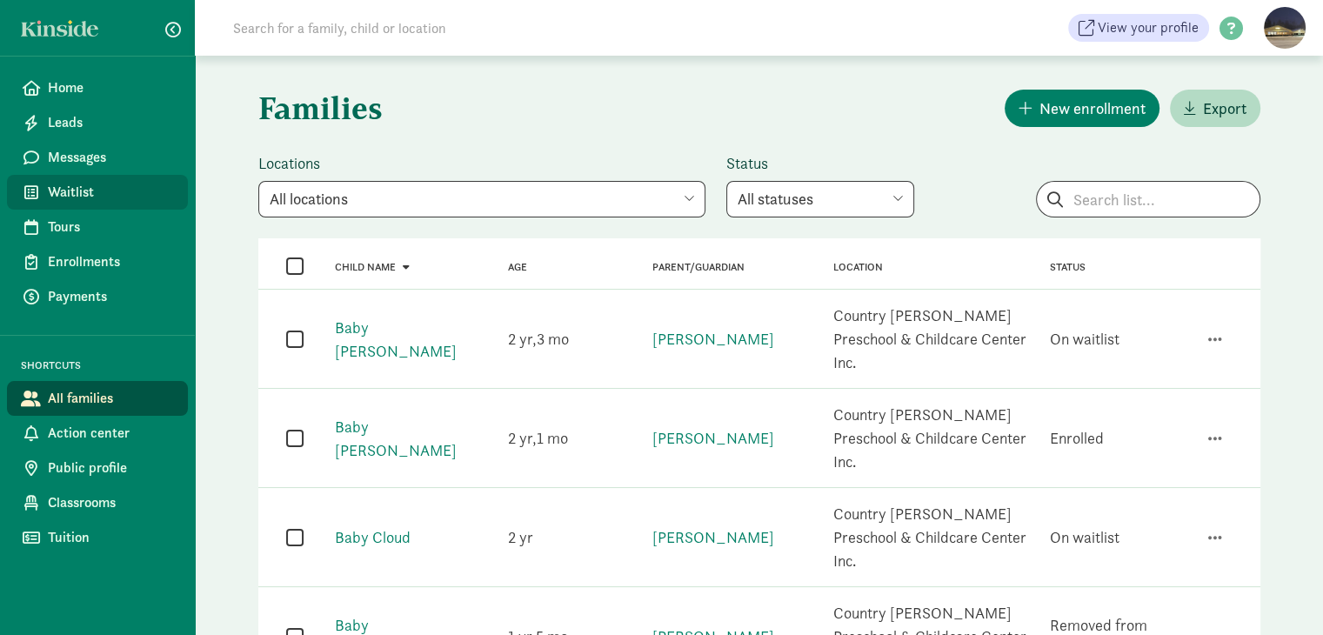
click at [65, 192] on span "Waitlist" at bounding box center [111, 192] width 126 height 21
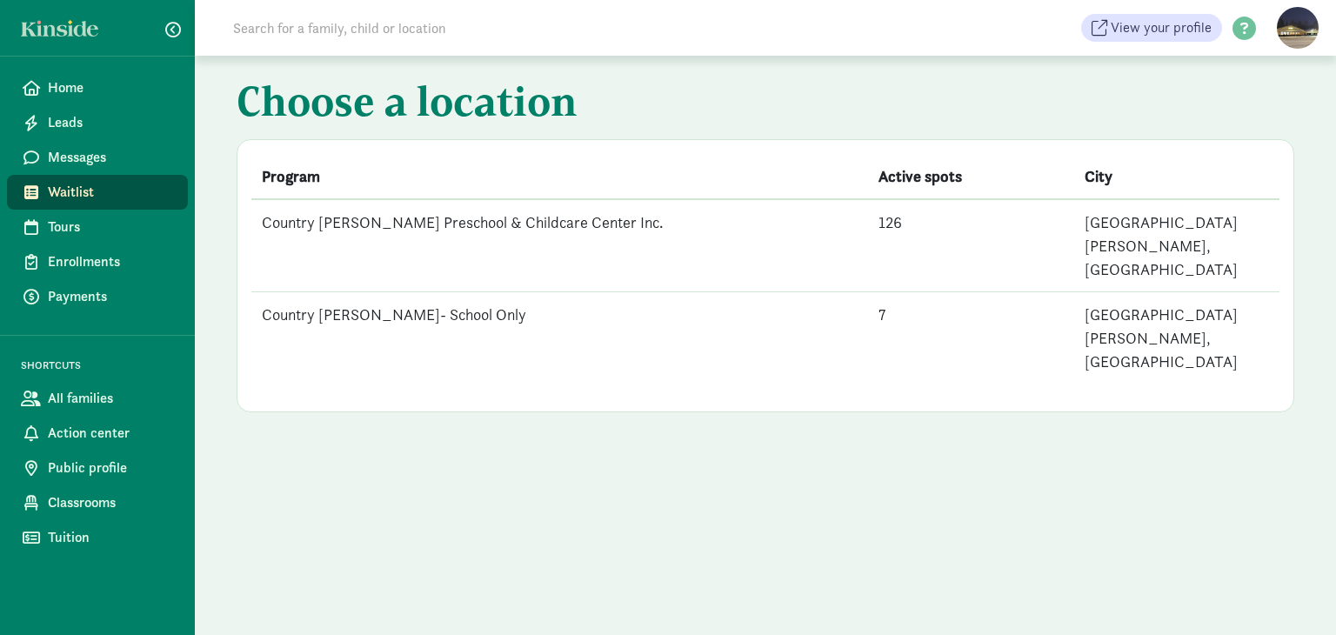
click at [480, 220] on td "Country [PERSON_NAME] Preschool & Childcare Center Inc." at bounding box center [559, 245] width 617 height 93
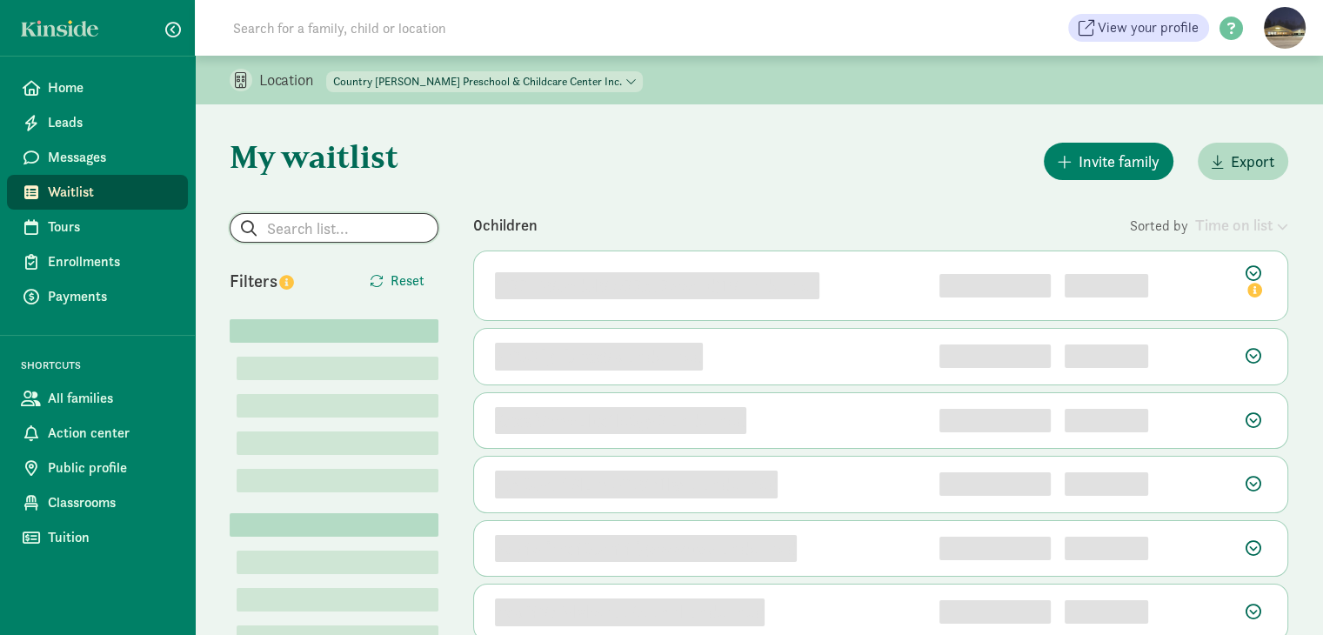
click at [355, 227] on input "search" at bounding box center [334, 228] width 207 height 28
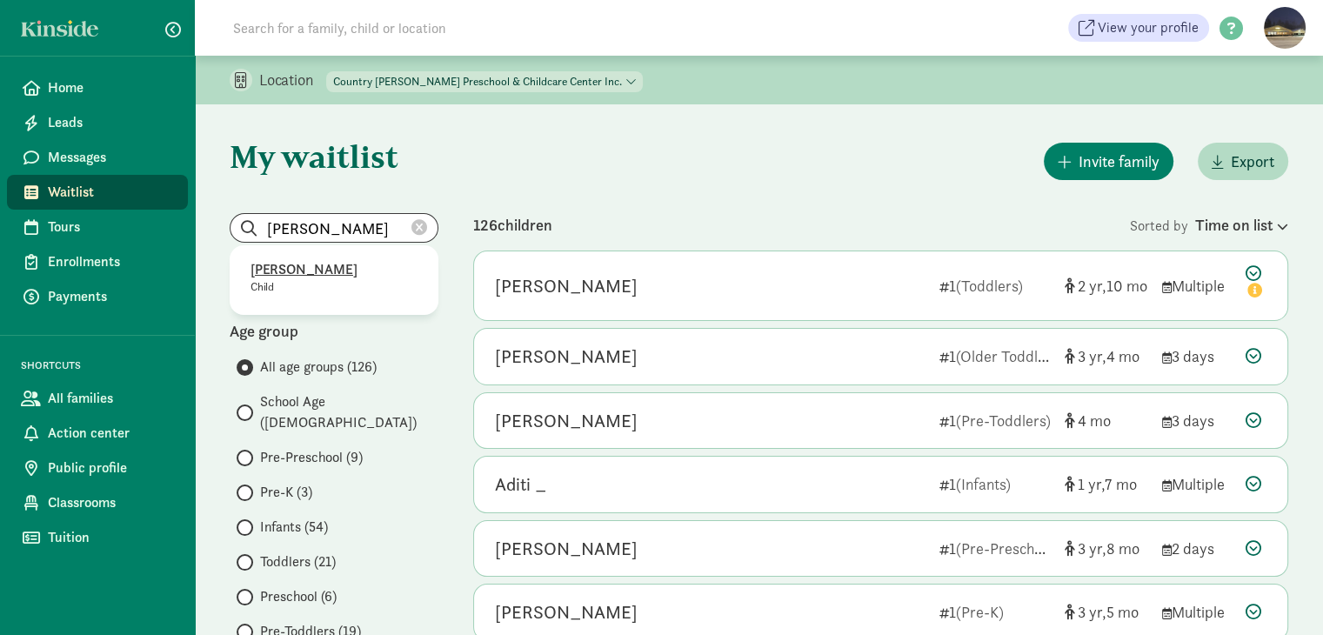
click at [264, 265] on p "Mason Desimone" at bounding box center [334, 269] width 167 height 21
type input "Mason Desimone"
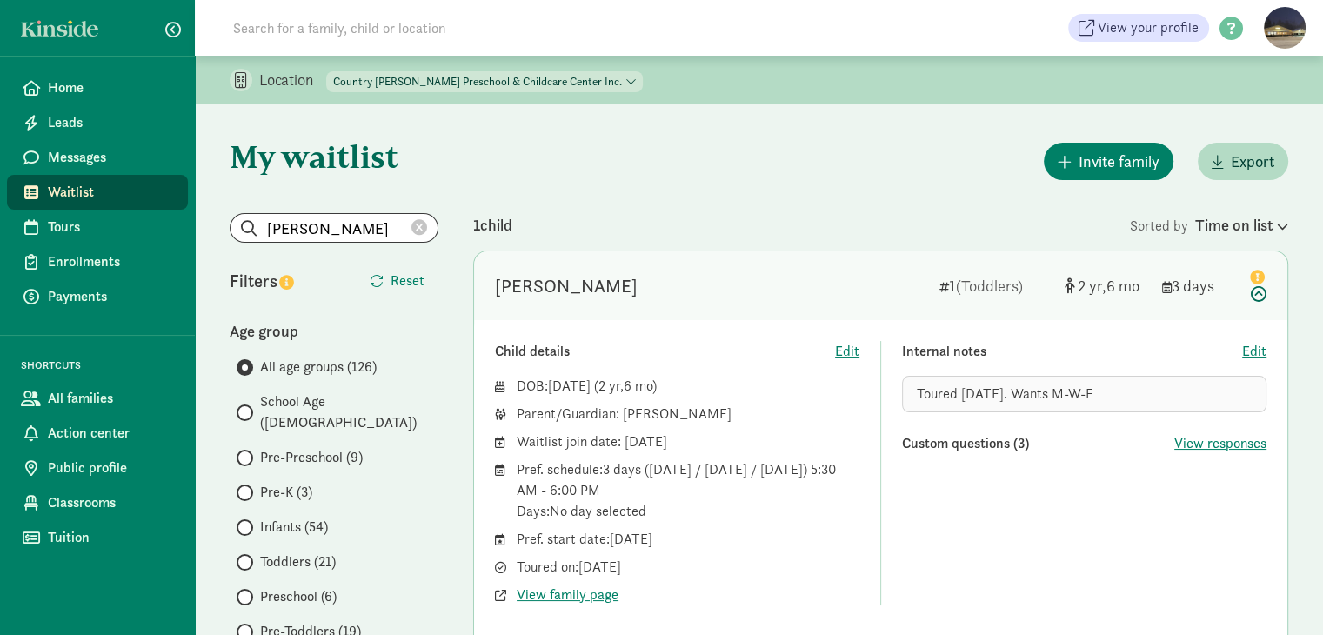
click at [425, 229] on icon at bounding box center [420, 228] width 16 height 16
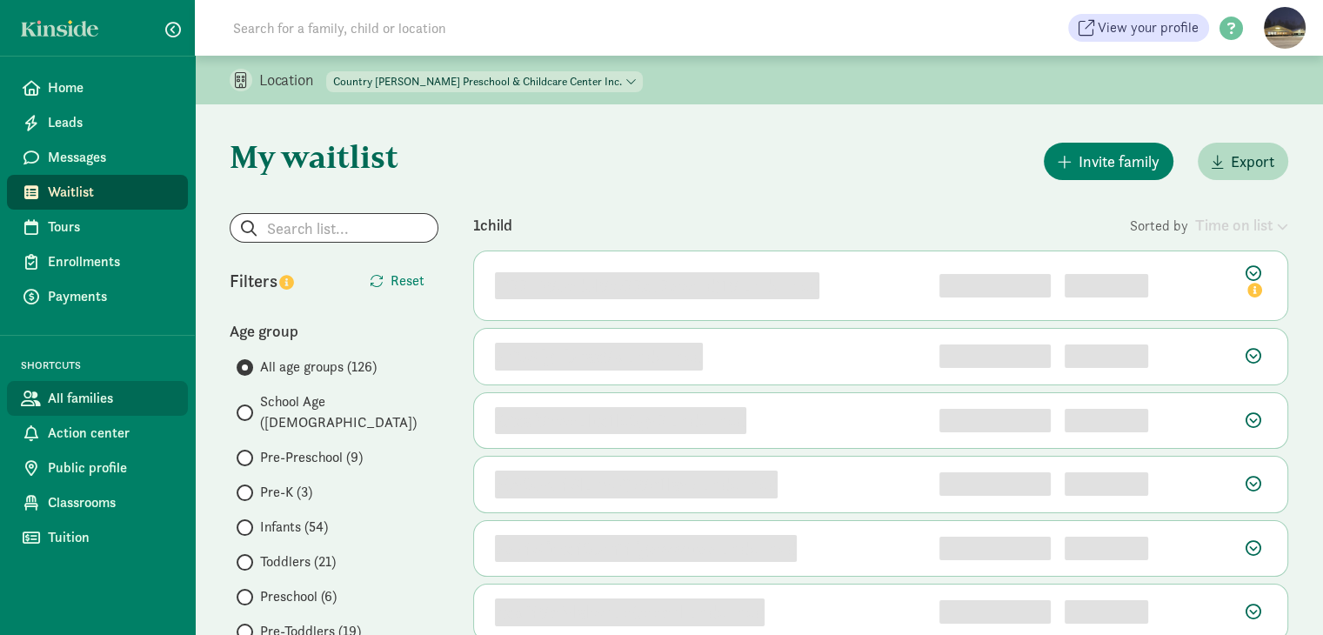
click at [78, 404] on span "All families" at bounding box center [111, 398] width 126 height 21
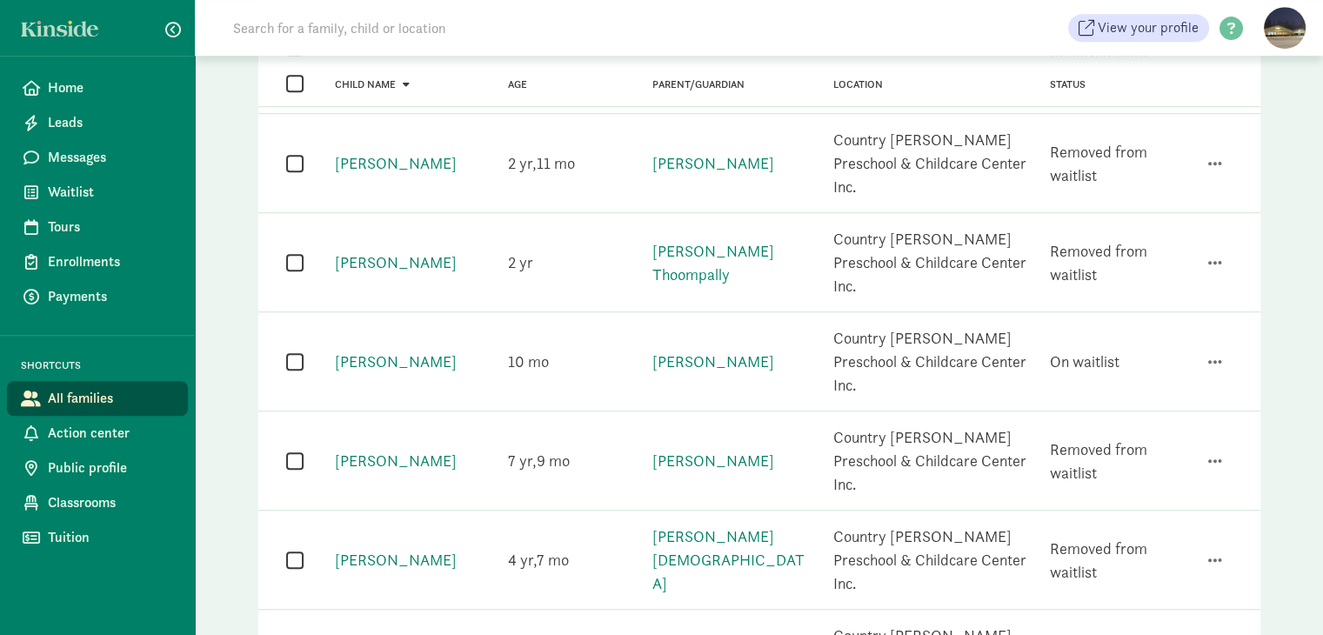
scroll to position [1269, 0]
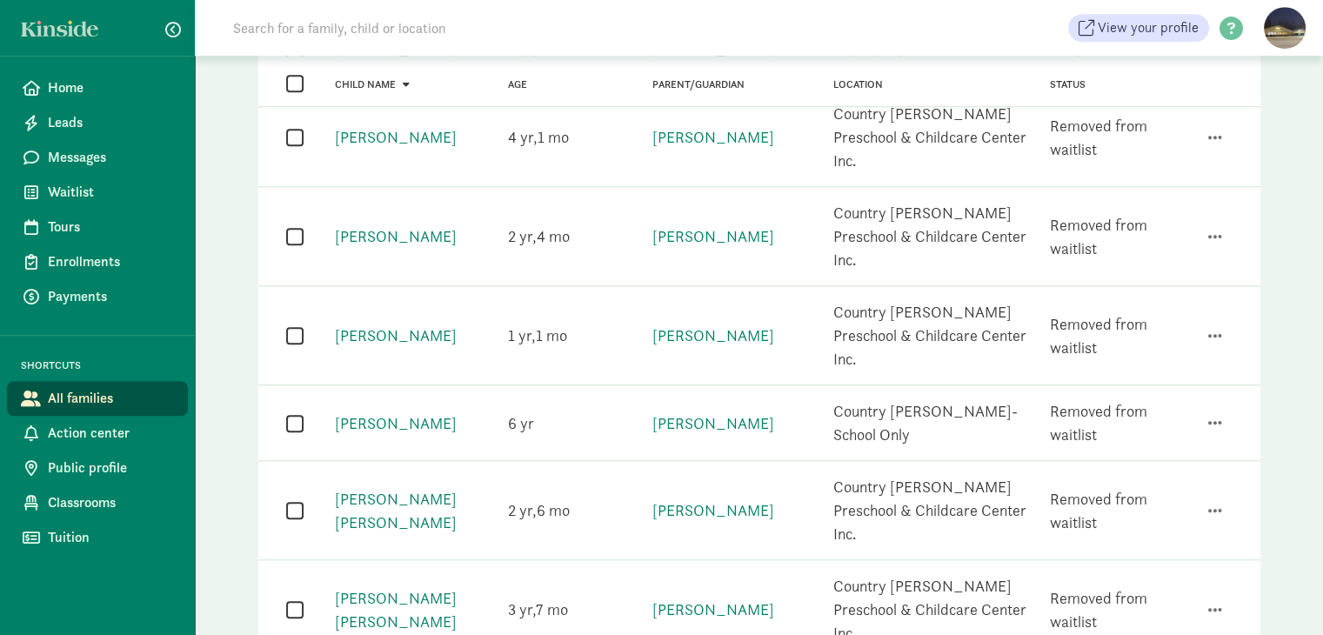
click at [1236, 552] on iframe "Chat Widget" at bounding box center [1279, 594] width 87 height 84
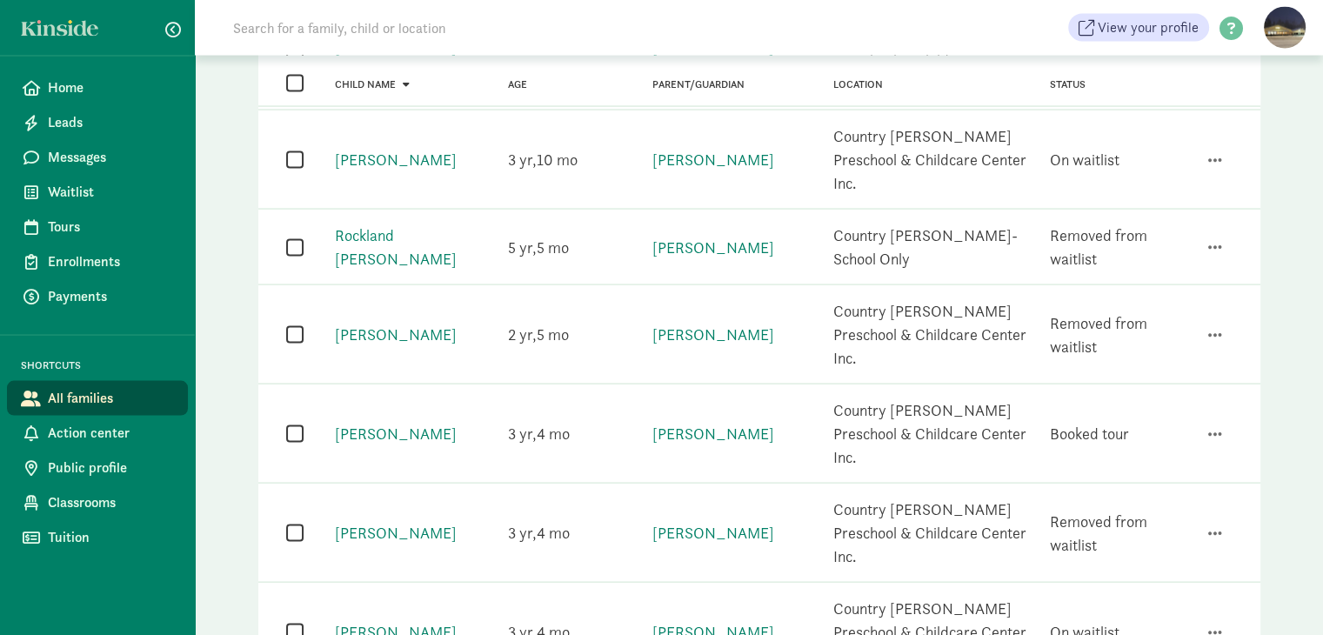
scroll to position [3535, 0]
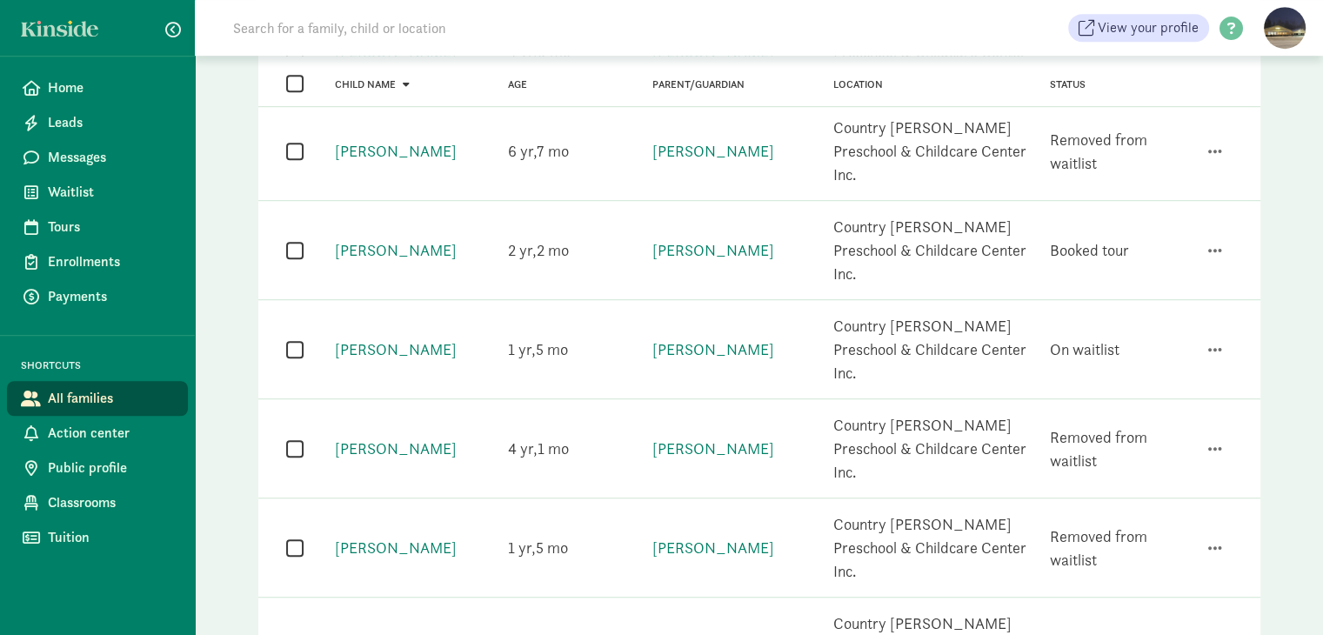
scroll to position [1029, 0]
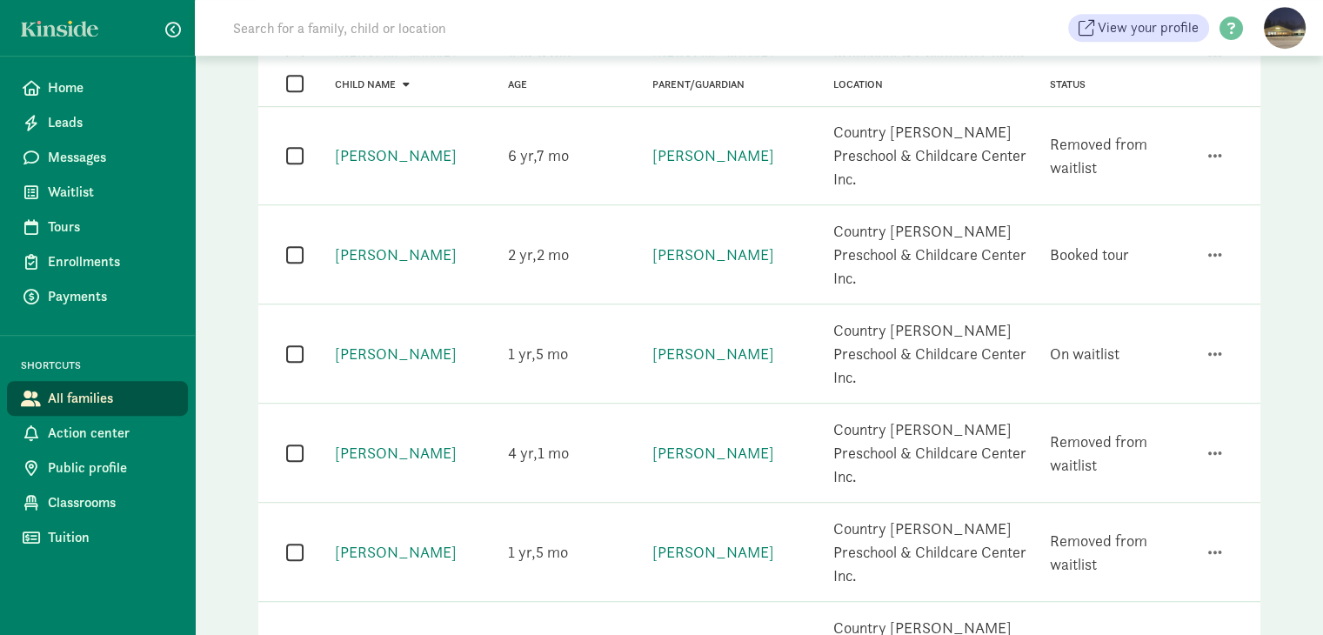
click at [1213, 545] on span "button" at bounding box center [1216, 553] width 14 height 16
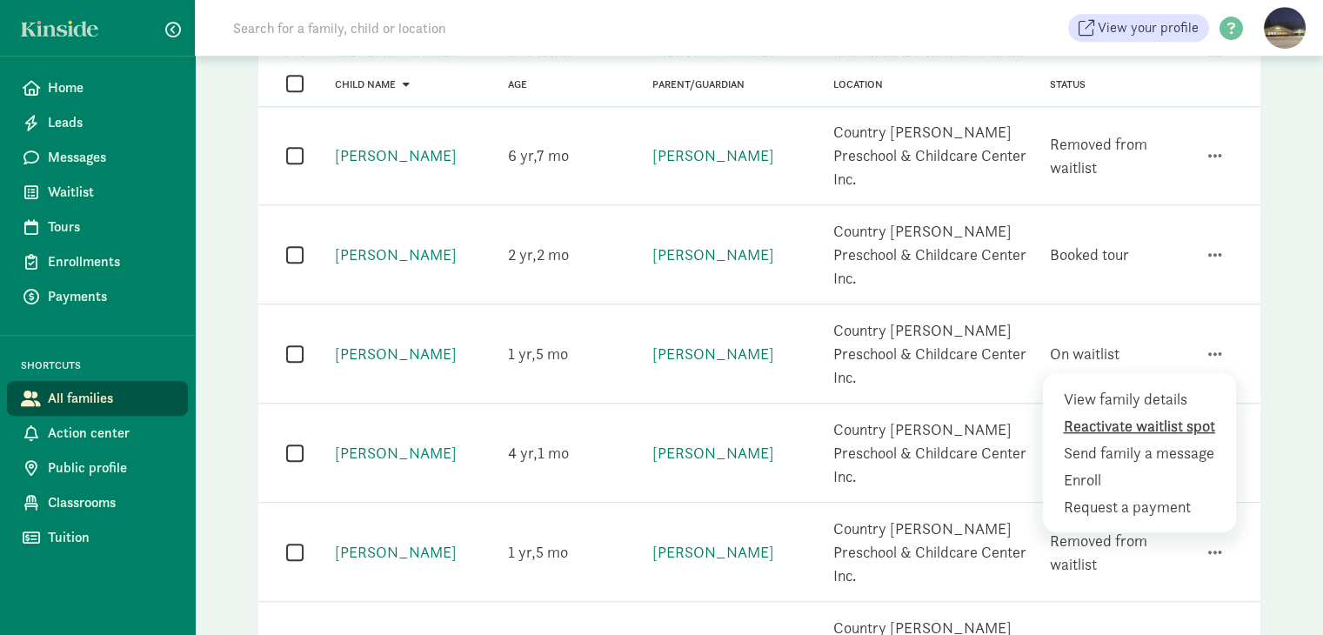
click at [1157, 441] on div "Reactivate waitlist spot" at bounding box center [1143, 452] width 159 height 23
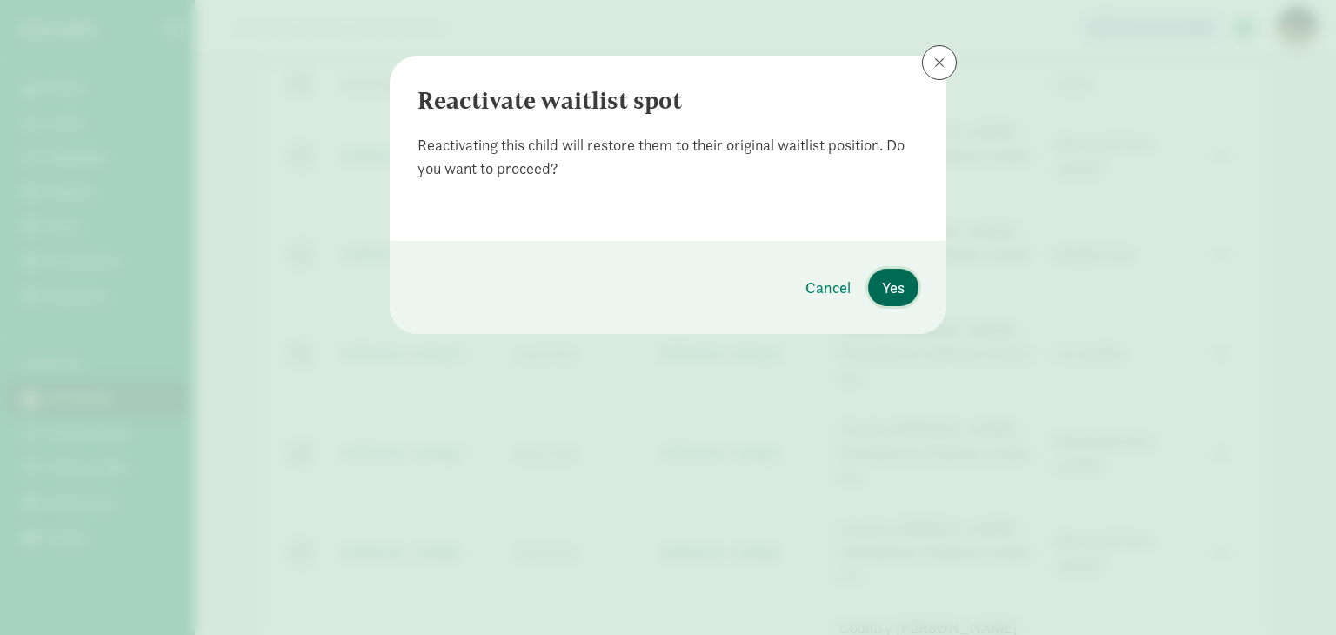
click at [895, 289] on span "Yes" at bounding box center [893, 287] width 23 height 23
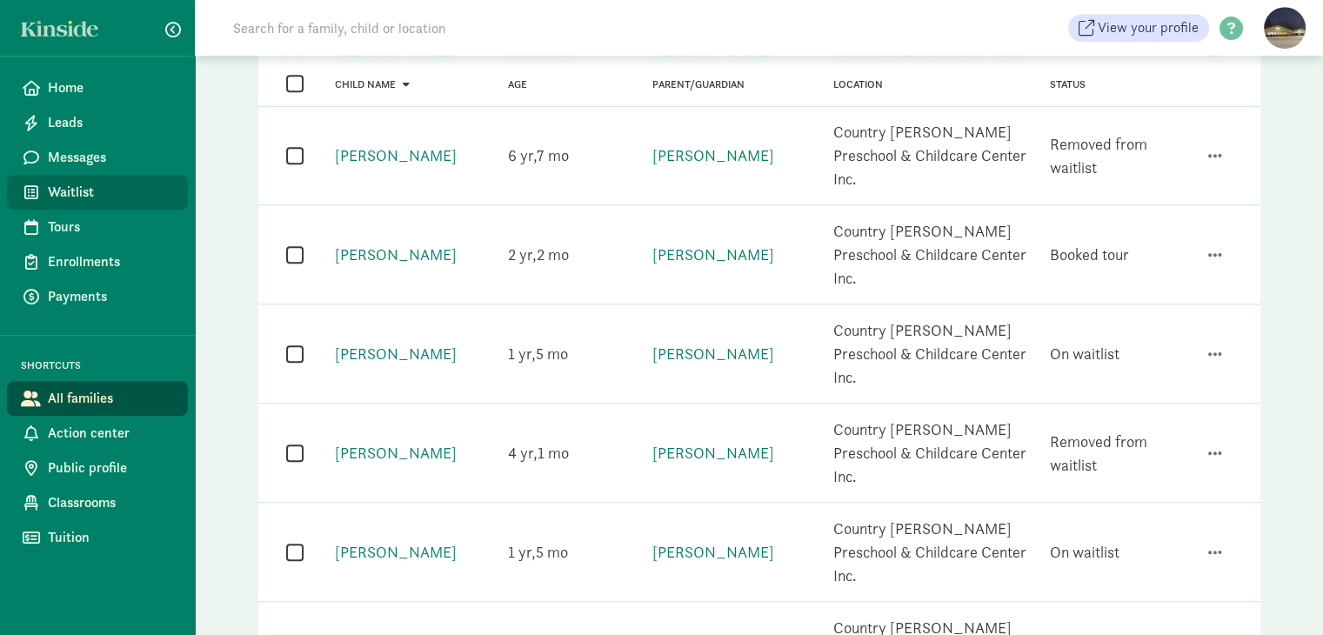
click at [50, 189] on span "Waitlist" at bounding box center [111, 192] width 126 height 21
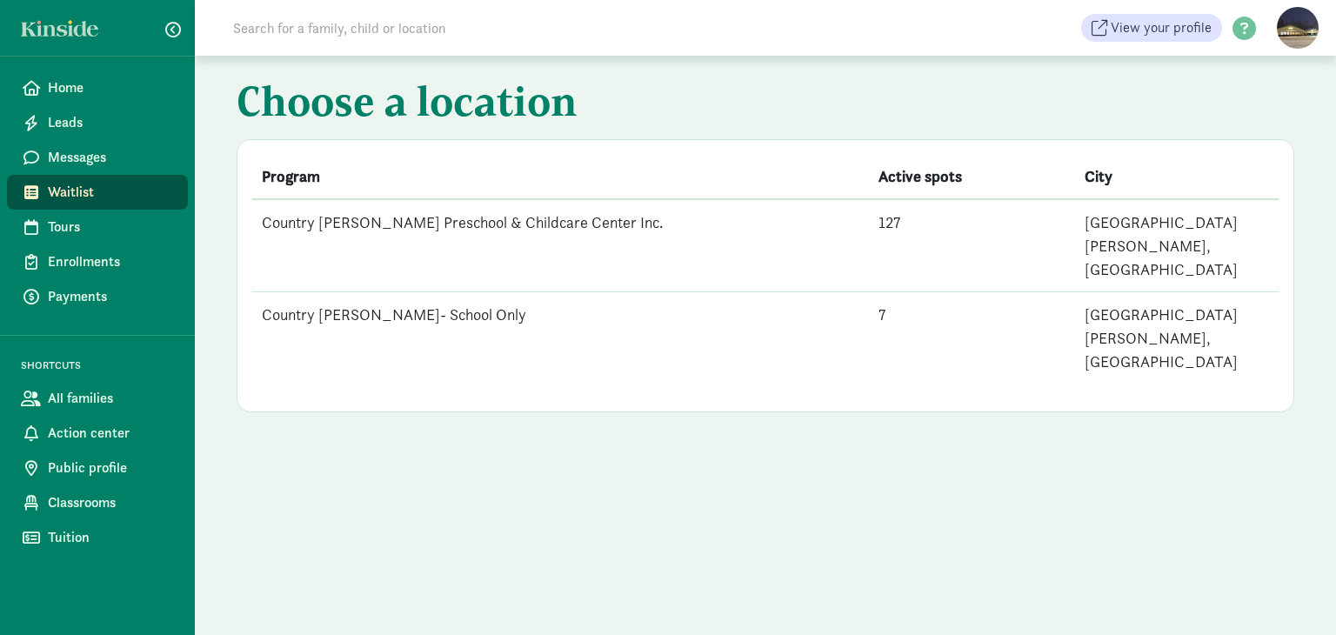
click at [447, 213] on td "Country [PERSON_NAME] Preschool & Childcare Center Inc." at bounding box center [559, 245] width 617 height 93
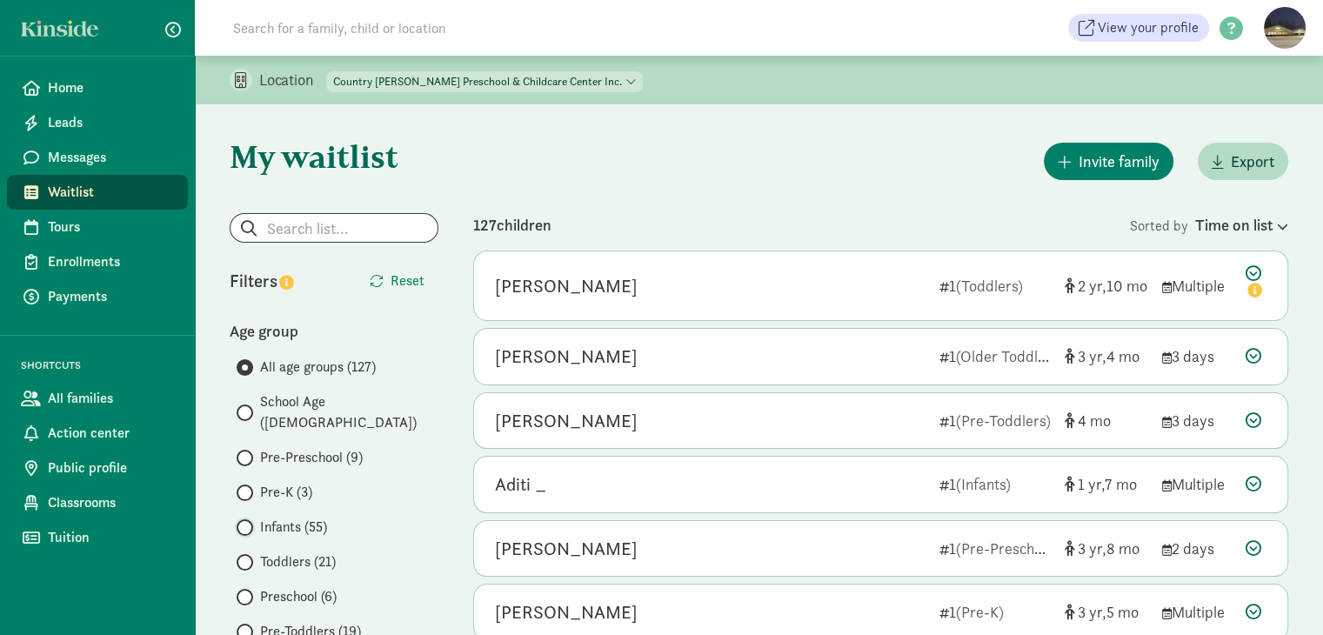
click at [245, 522] on input "Infants (55)" at bounding box center [242, 527] width 11 height 11
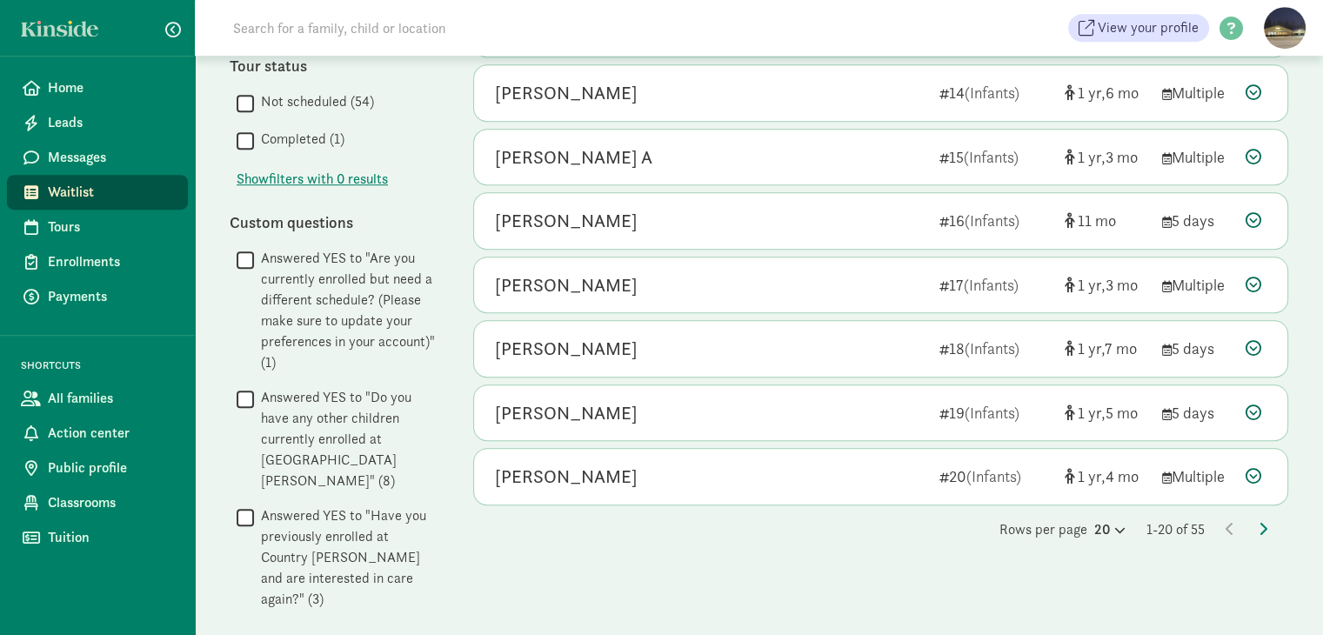
scroll to position [1041, 0]
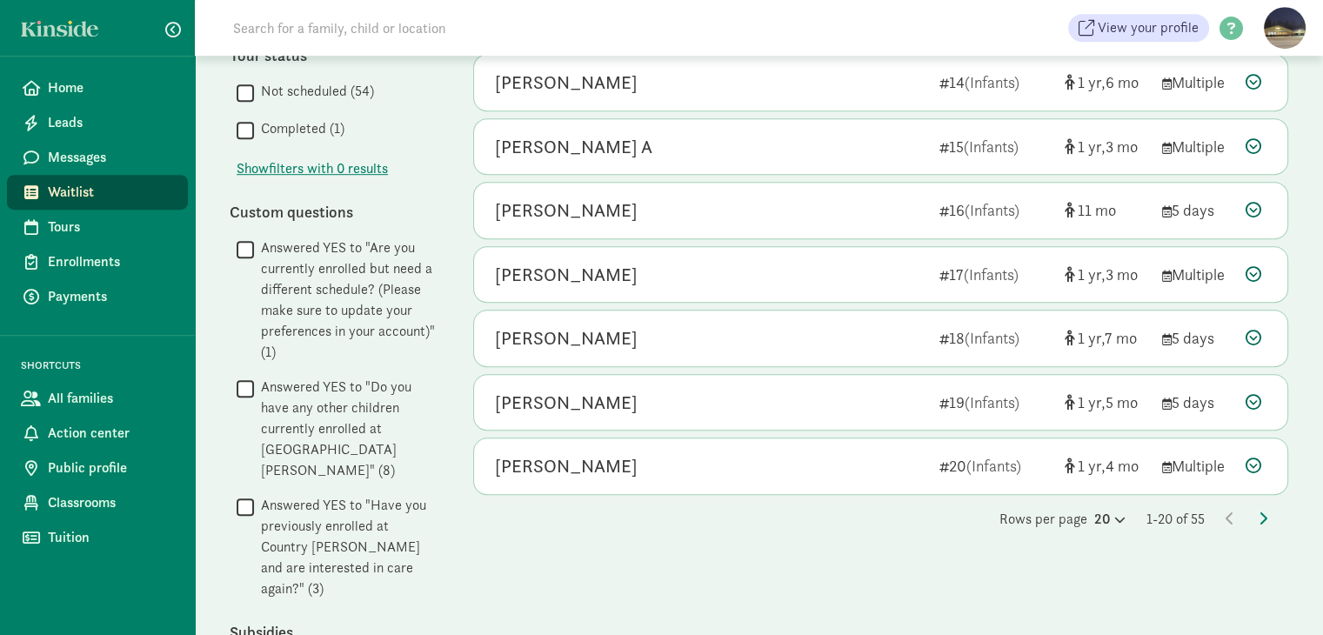
drag, startPoint x: 892, startPoint y: 1, endPoint x: 943, endPoint y: 519, distance: 520.2
click at [943, 519] on div "Rows per page 20 1-20 of 55" at bounding box center [880, 519] width 815 height 21
click at [1262, 512] on icon at bounding box center [1263, 519] width 9 height 14
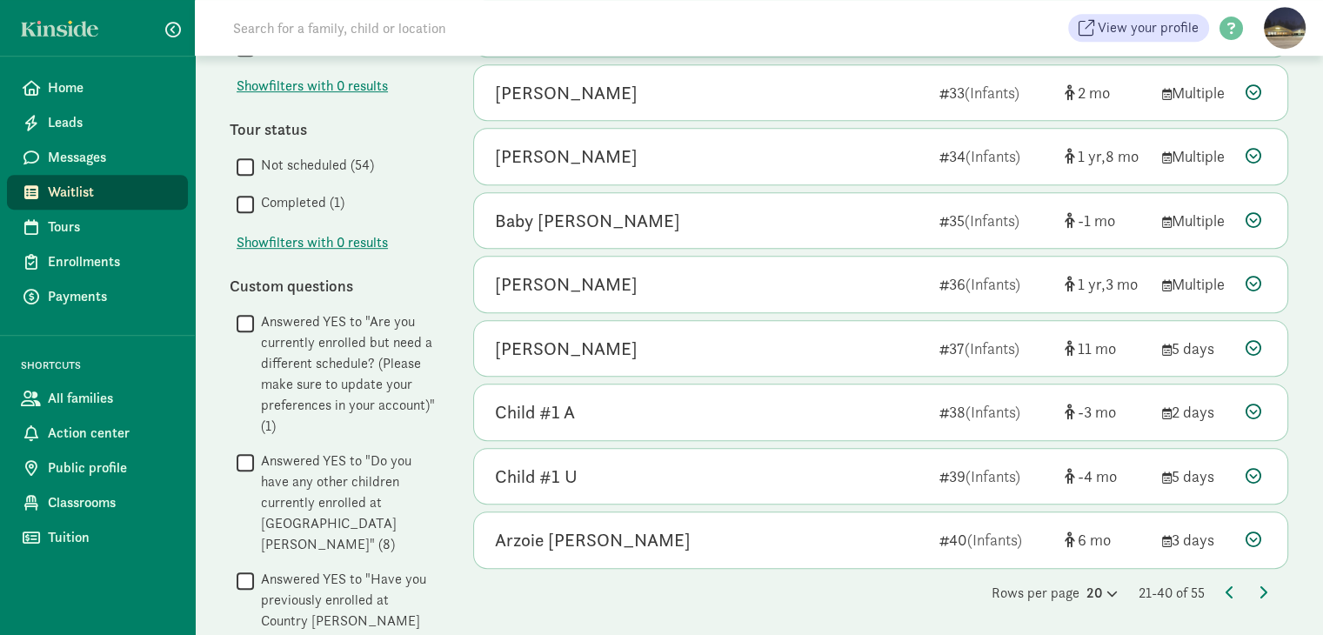
scroll to position [986, 0]
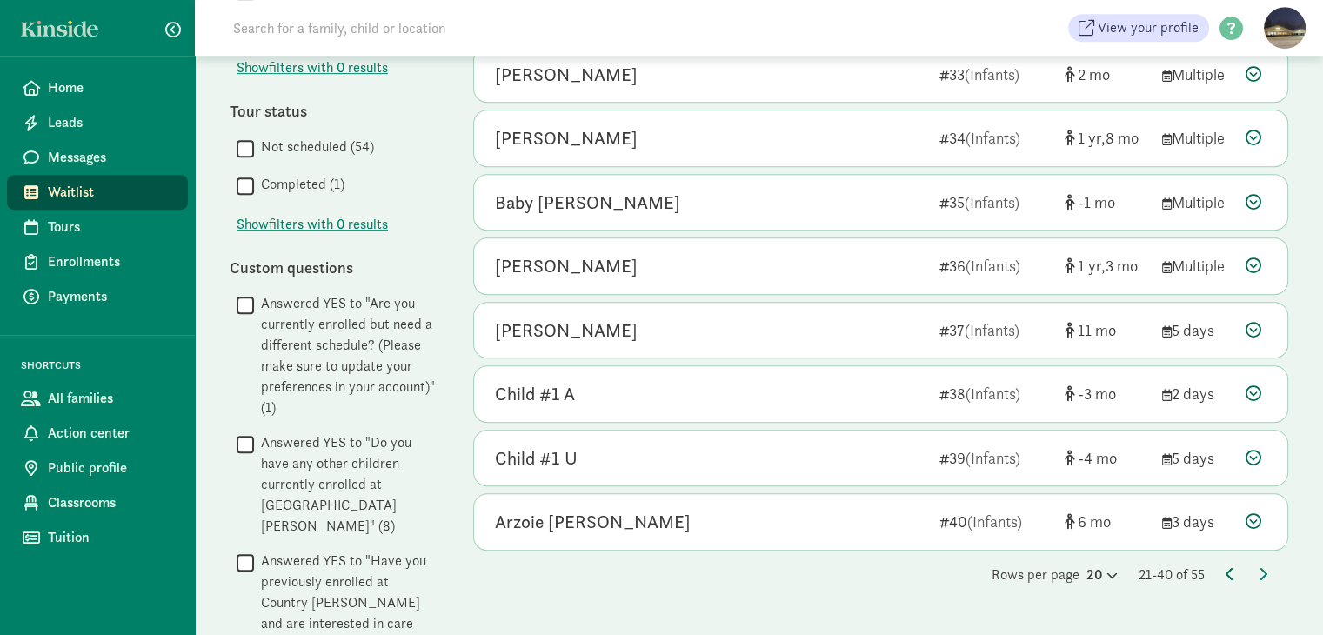
click at [1229, 567] on icon at bounding box center [1230, 574] width 9 height 14
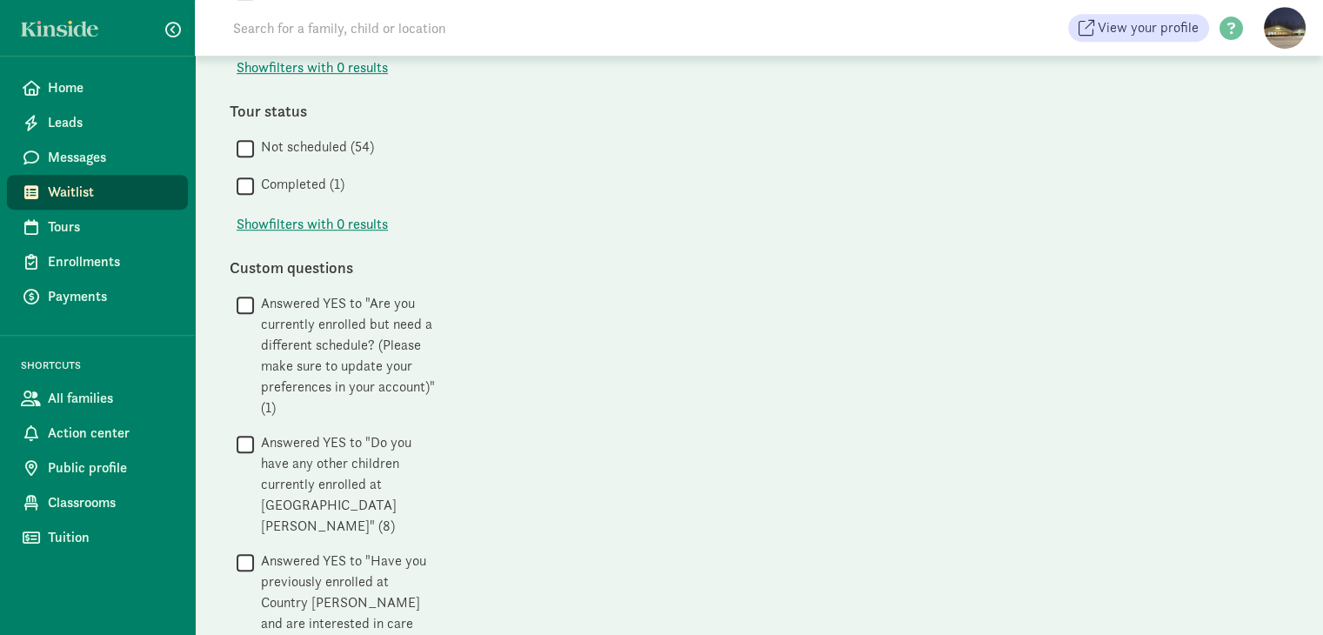
scroll to position [0, 0]
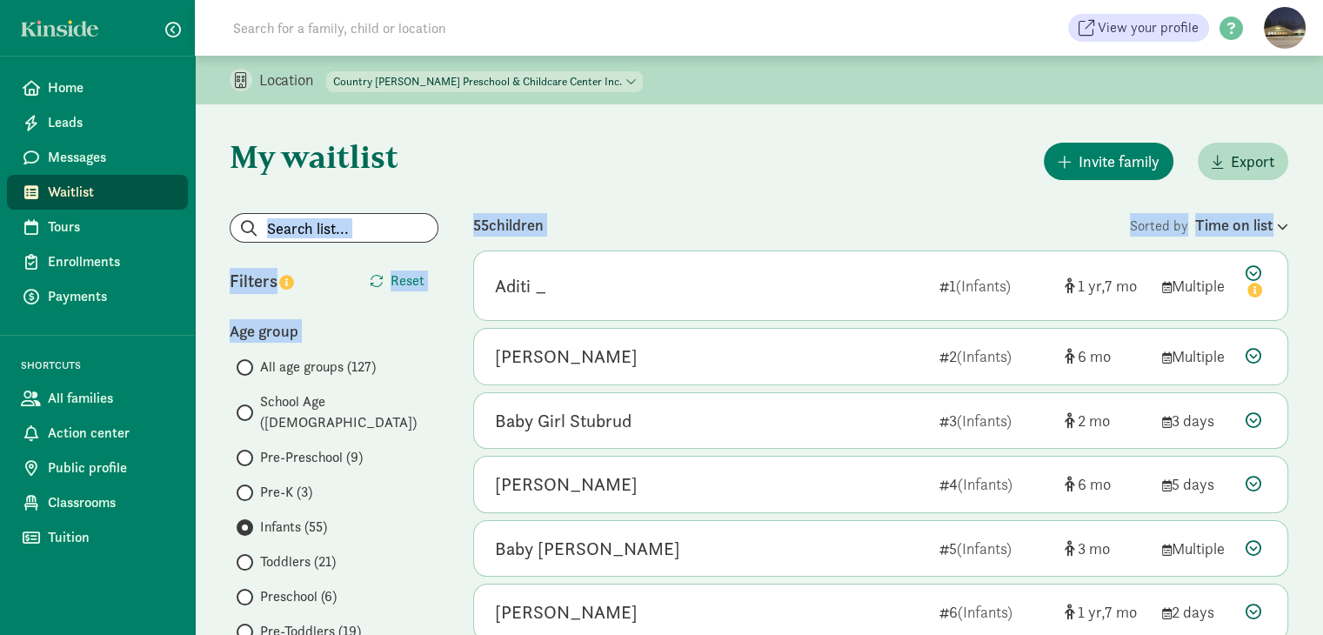
drag, startPoint x: 1325, startPoint y: 171, endPoint x: 1336, endPoint y: 237, distance: 66.1
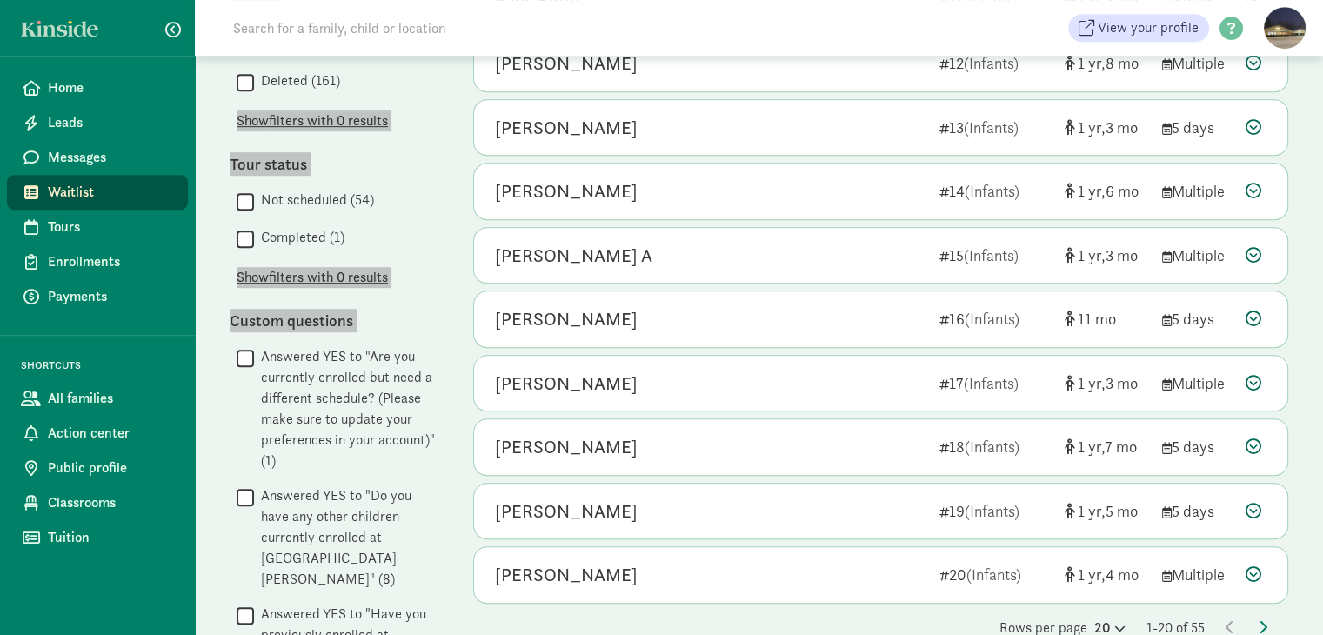
scroll to position [1103, 0]
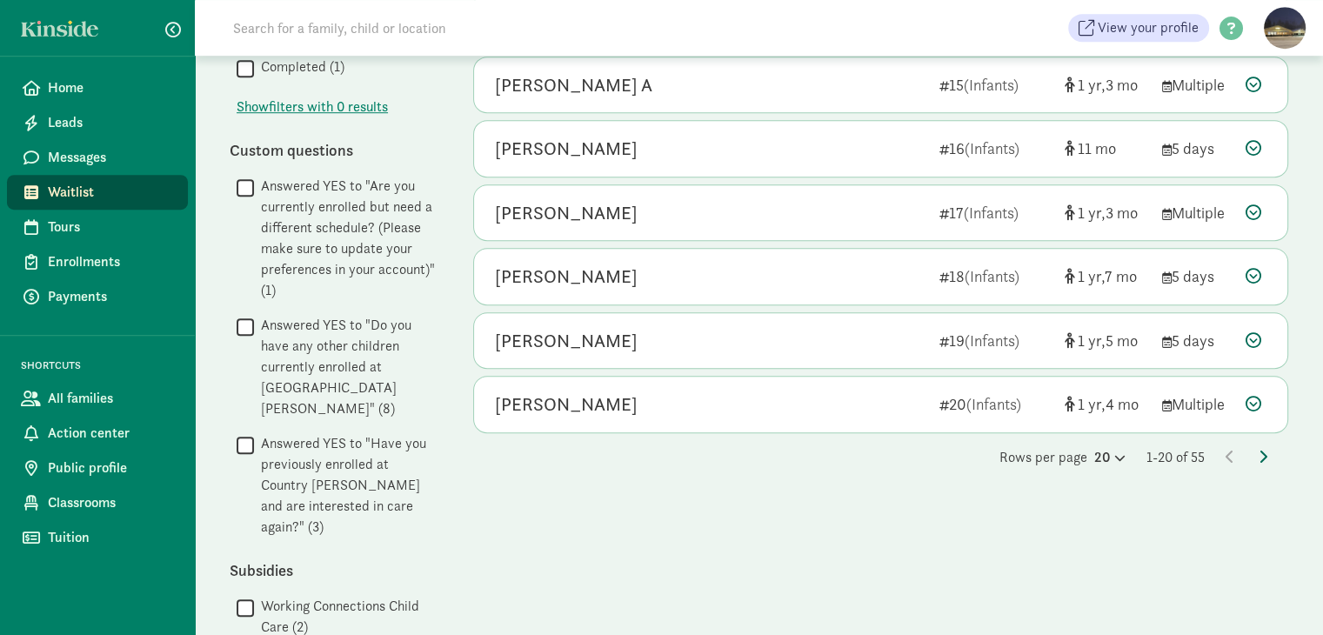
click at [1262, 451] on icon at bounding box center [1263, 457] width 9 height 14
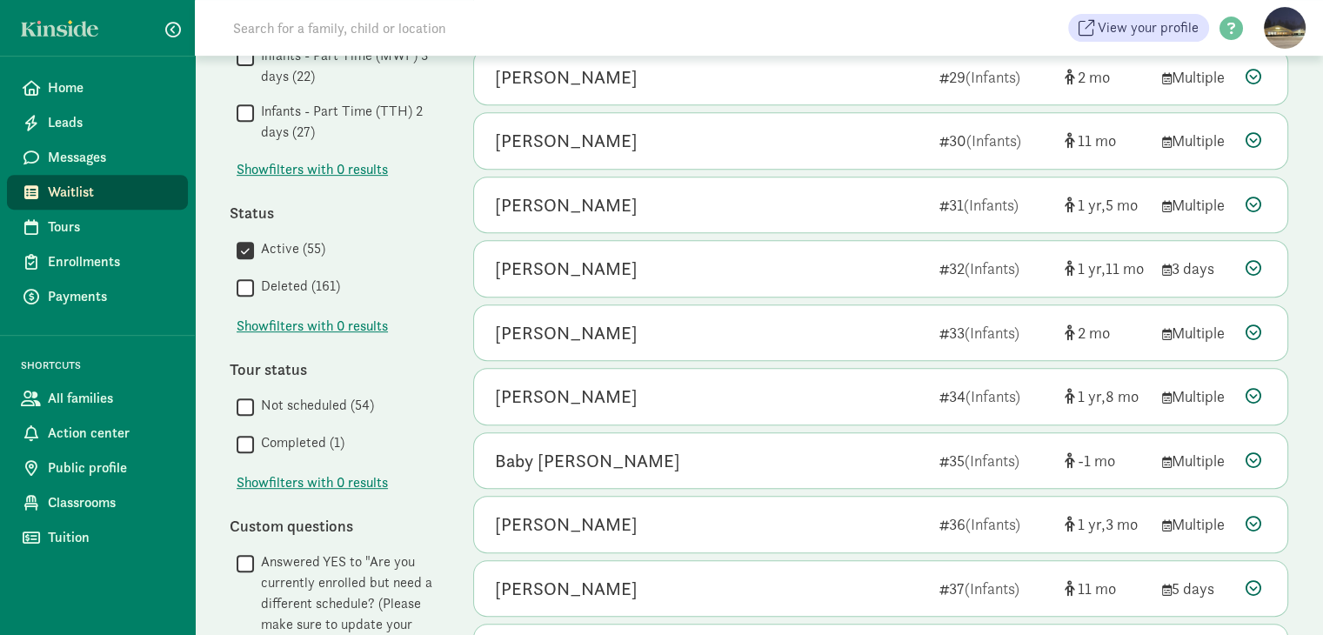
scroll to position [731, 0]
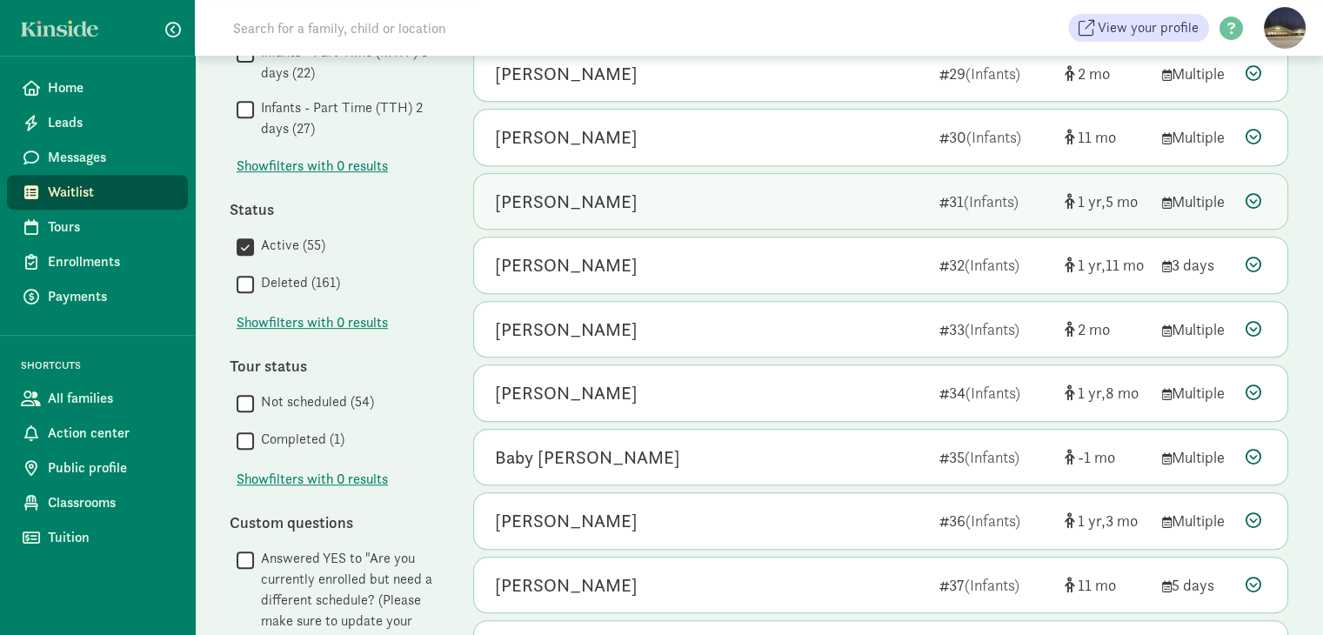
click at [1252, 198] on icon at bounding box center [1254, 201] width 16 height 16
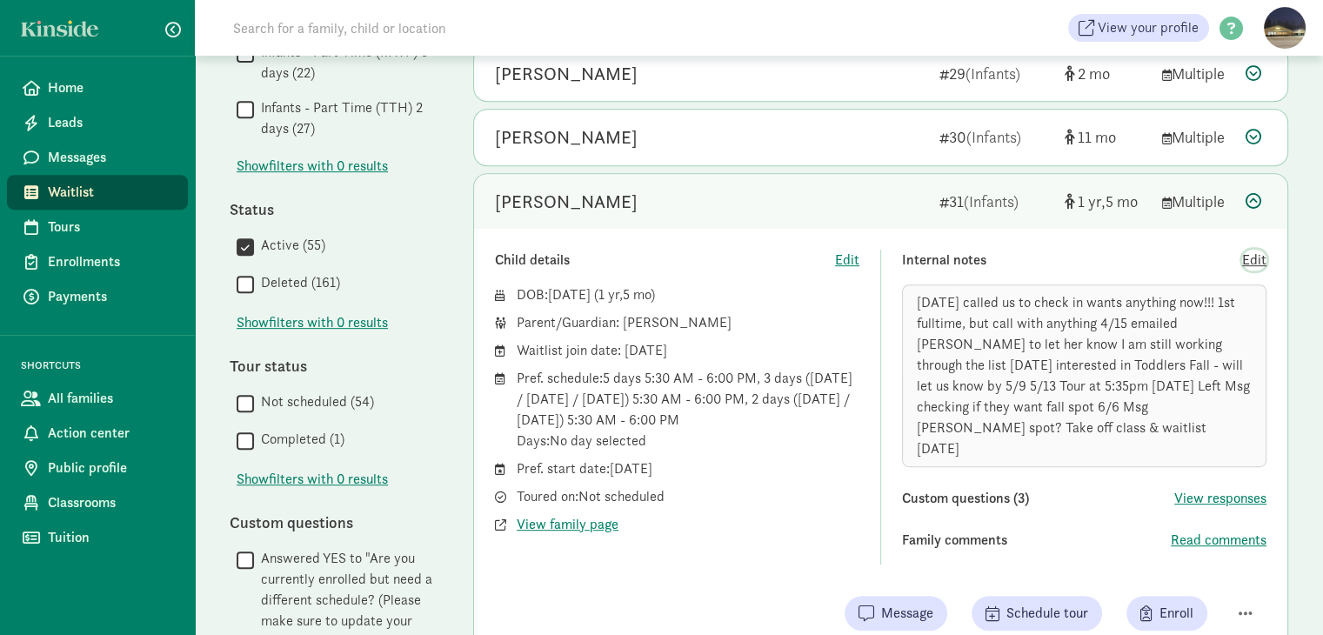
click at [1253, 259] on span "Edit" at bounding box center [1254, 260] width 24 height 21
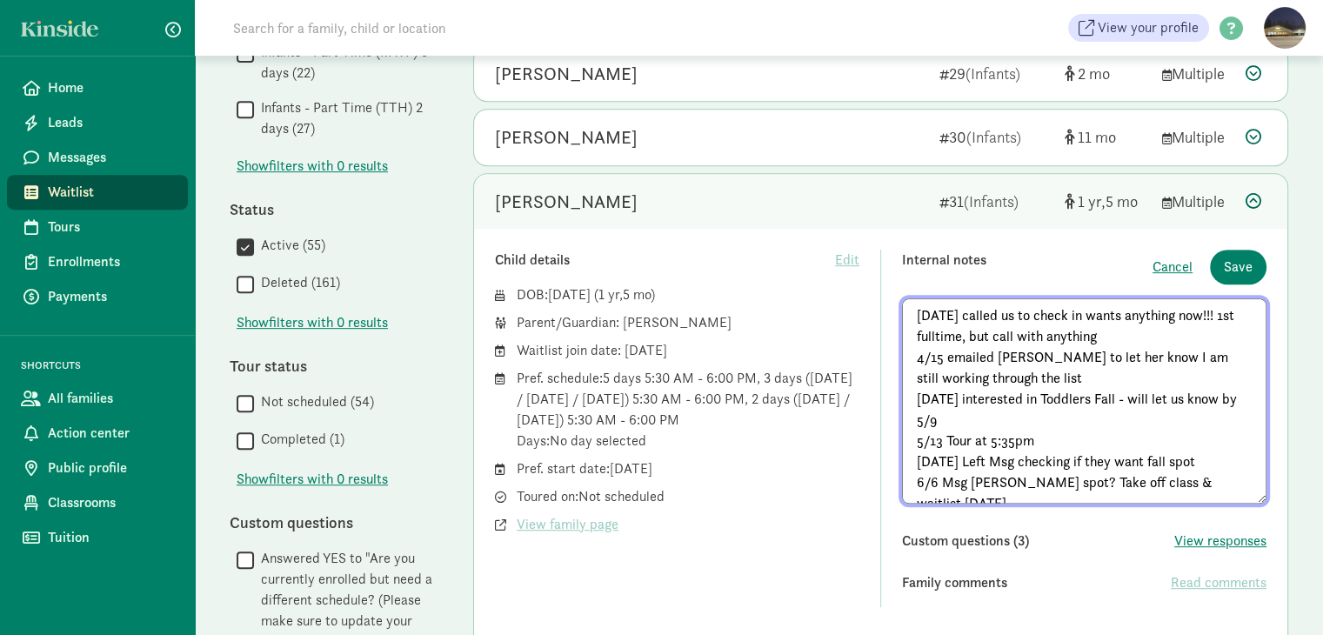
scroll to position [10, 0]
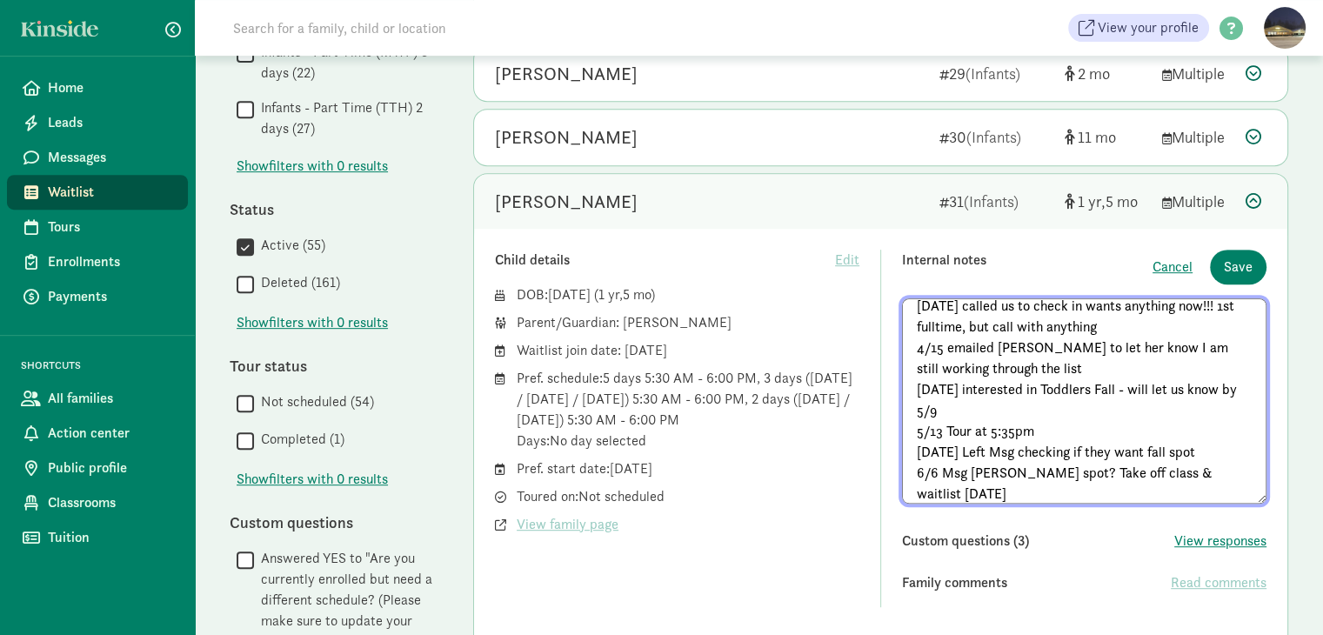
click at [985, 493] on textarea "[DATE] called us to check in wants anything now!!! 1st fulltime, but call with …" at bounding box center [1084, 400] width 365 height 205
click at [992, 492] on textarea "[DATE] called us to check in wants anything now!!! 1st fulltime, but call with …" at bounding box center [1084, 400] width 365 height 205
click at [998, 490] on textarea "[DATE] called us to check in wants anything now!!! 1st fulltime, but call with …" at bounding box center [1084, 400] width 365 height 205
click at [998, 490] on textarea "3/28/25 called us to check in wants anything now!!! 1st fulltime, but call with…" at bounding box center [1084, 400] width 365 height 205
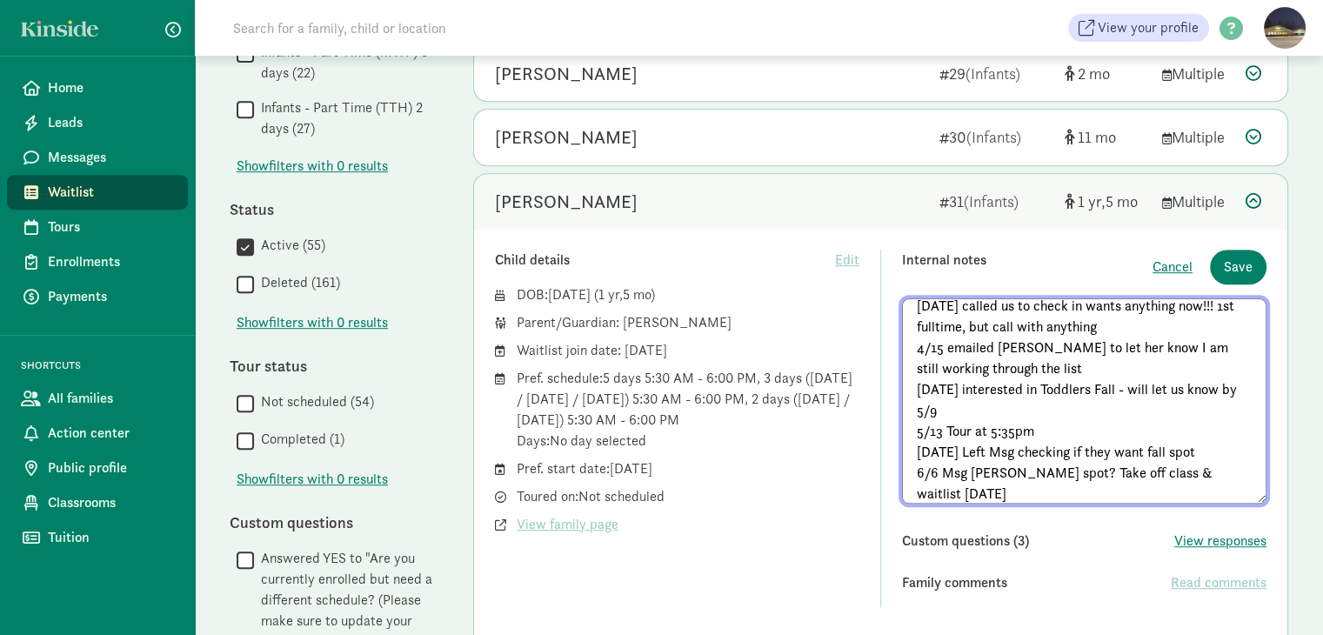
click at [998, 490] on textarea "3/28/25 called us to check in wants anything now!!! 1st fulltime, but call with…" at bounding box center [1084, 400] width 365 height 205
click at [1015, 492] on textarea "3/28/25 called us to check in wants anything now!!! 1st fulltime, but call with…" at bounding box center [1084, 400] width 365 height 205
click at [1093, 486] on textarea "3/28/25 called us to check in wants anything now!!! 1st fulltime, but call with…" at bounding box center [1084, 400] width 365 height 205
type textarea "3/28/25 called us to check in wants anything now!!! 1st fulltime, but call with…"
click at [1238, 268] on span "Save" at bounding box center [1238, 267] width 29 height 21
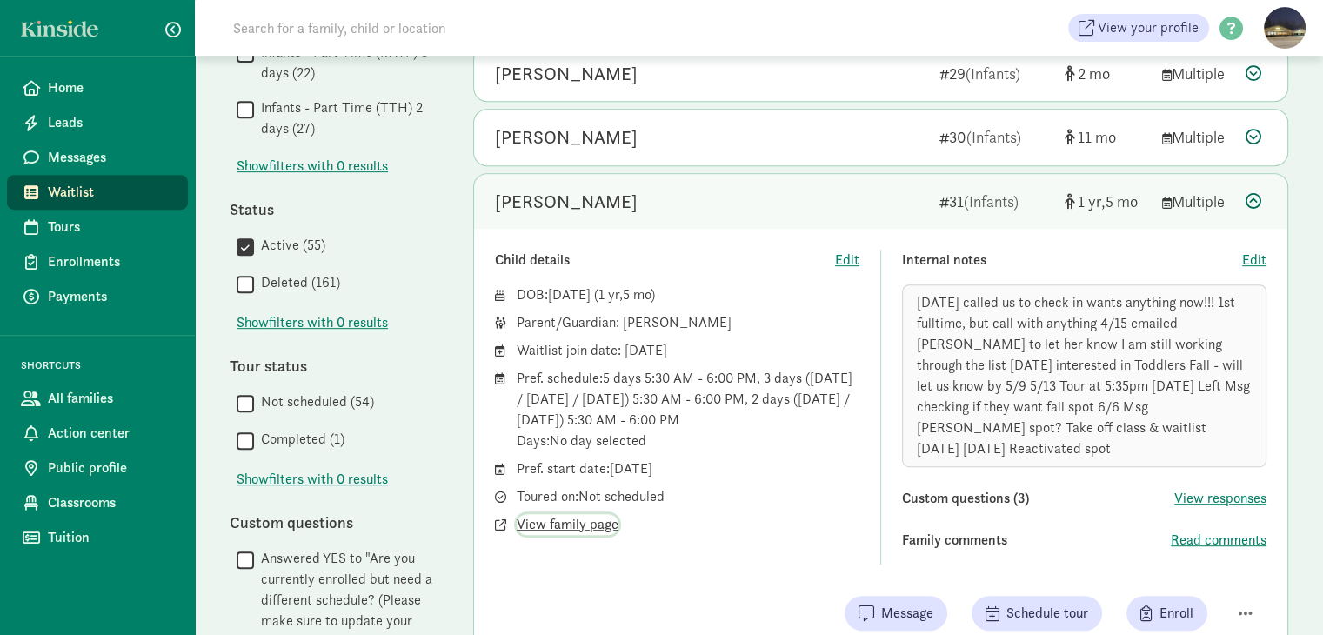
click at [566, 524] on span "View family page" at bounding box center [568, 524] width 102 height 21
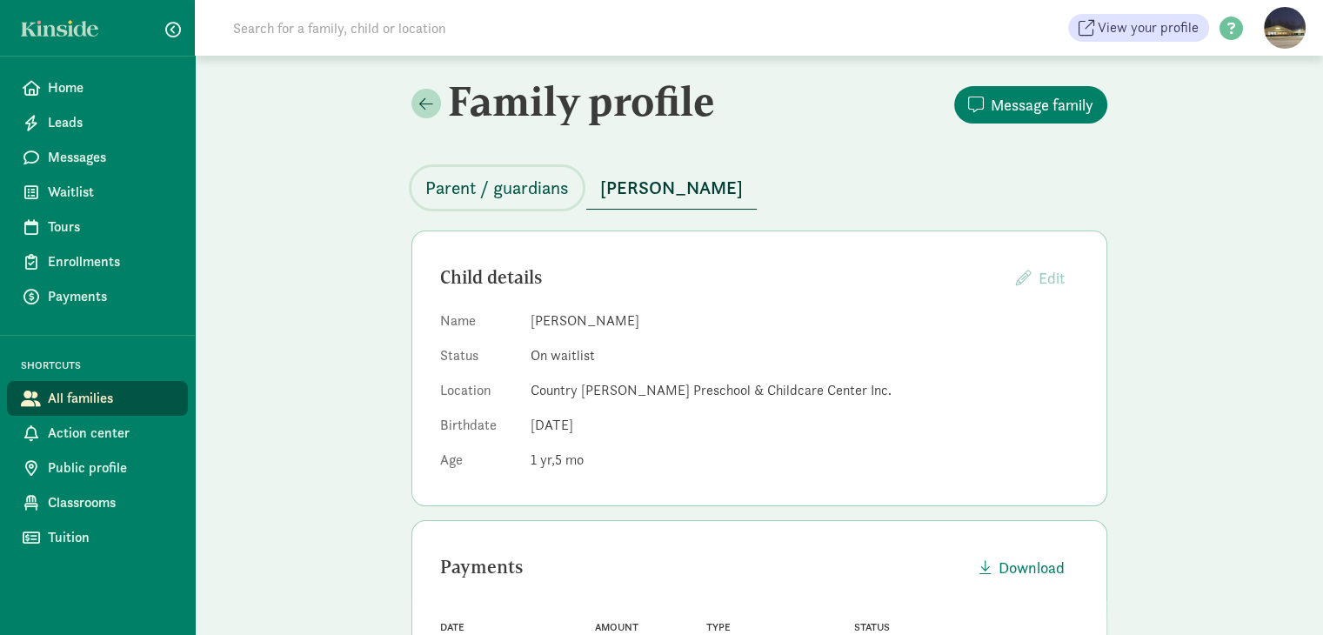
click at [500, 196] on span "Parent / guardians" at bounding box center [497, 188] width 144 height 28
